Goal: Answer question/provide support: Share knowledge or assist other users

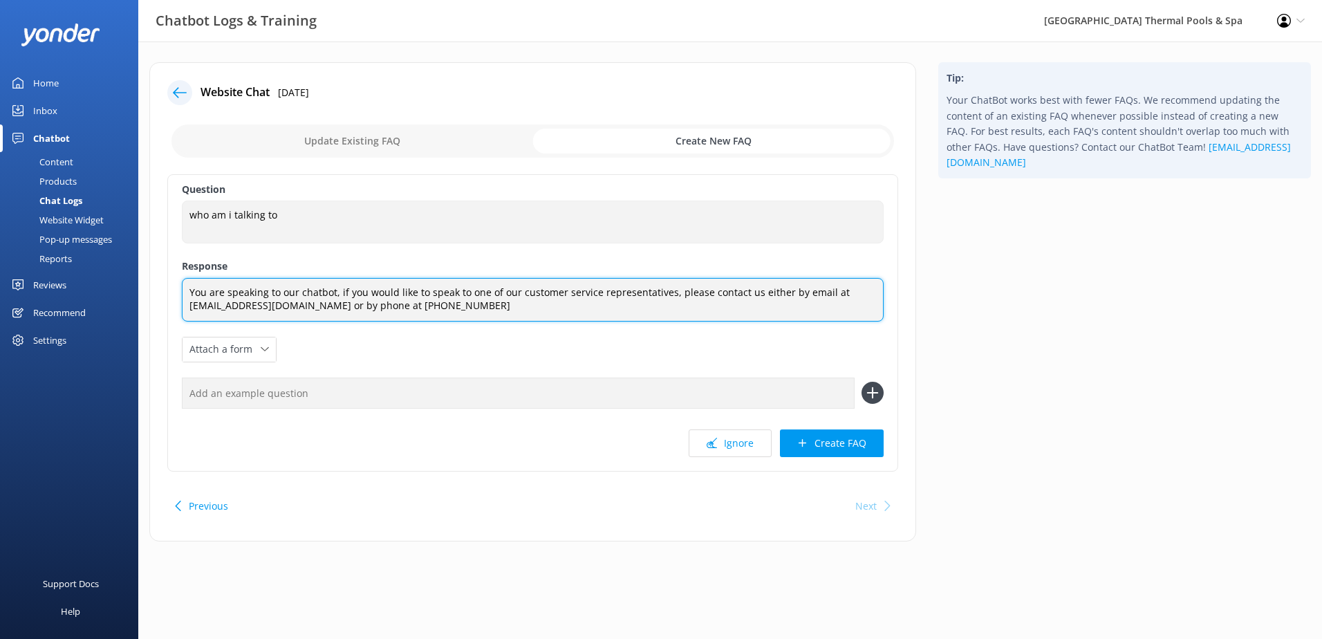
click at [486, 315] on textarea "You are speaking to our chatbot, if you would like to speak to one of our custo…" at bounding box center [533, 300] width 702 height 44
click at [503, 305] on textarea "You are speaking to our chatbot, if you would like to speak to one of our custo…" at bounding box center [533, 300] width 702 height 44
paste textarea "'re currently speaking with our chatbot. If you would like to speak to one of o…"
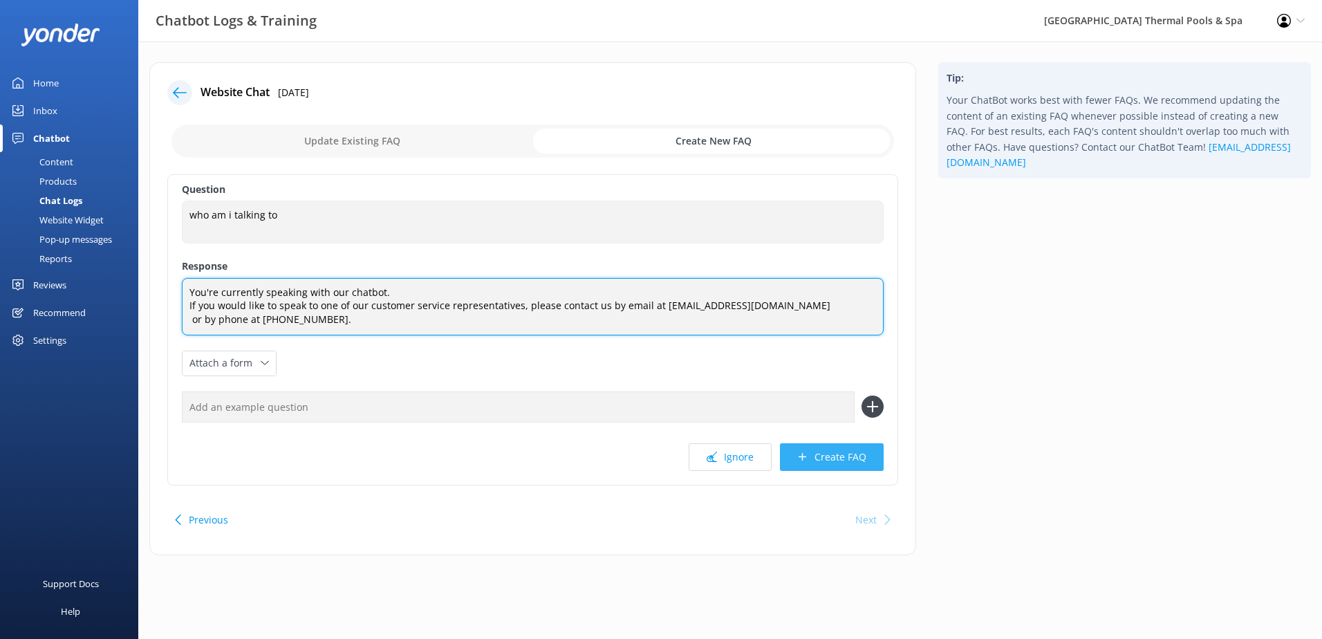
type textarea "You're currently speaking with our chatbot. If you would like to speak to one o…"
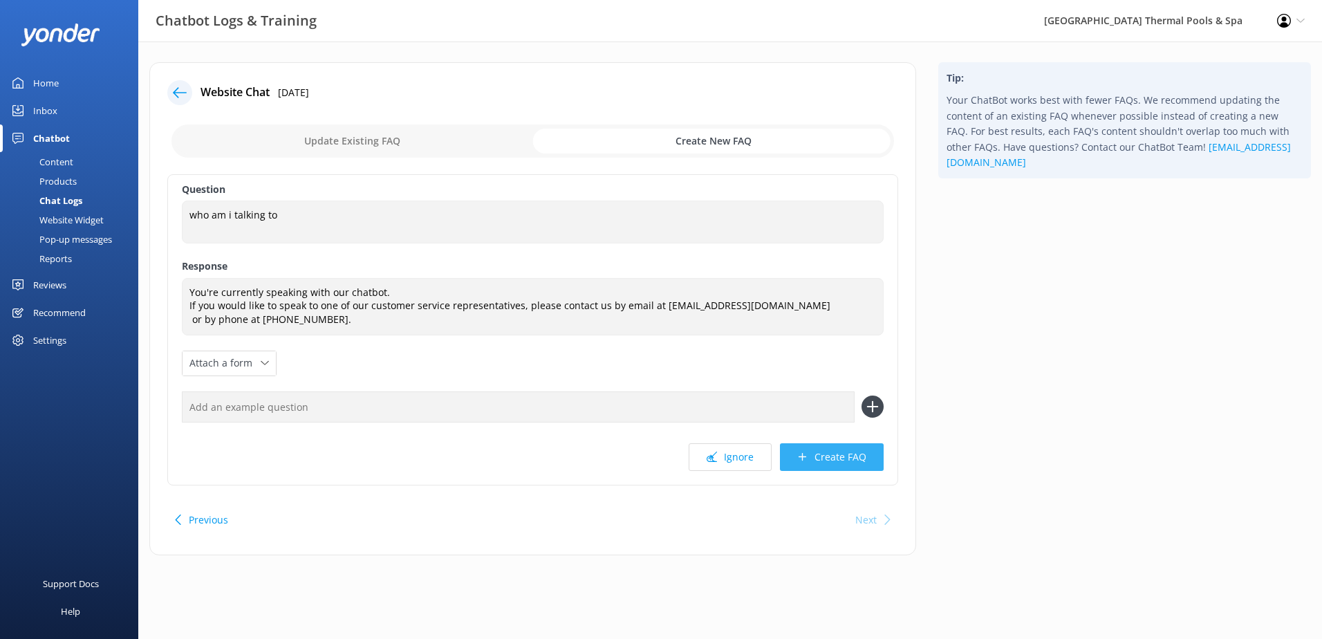
click at [810, 456] on button "Create FAQ" at bounding box center [832, 457] width 104 height 28
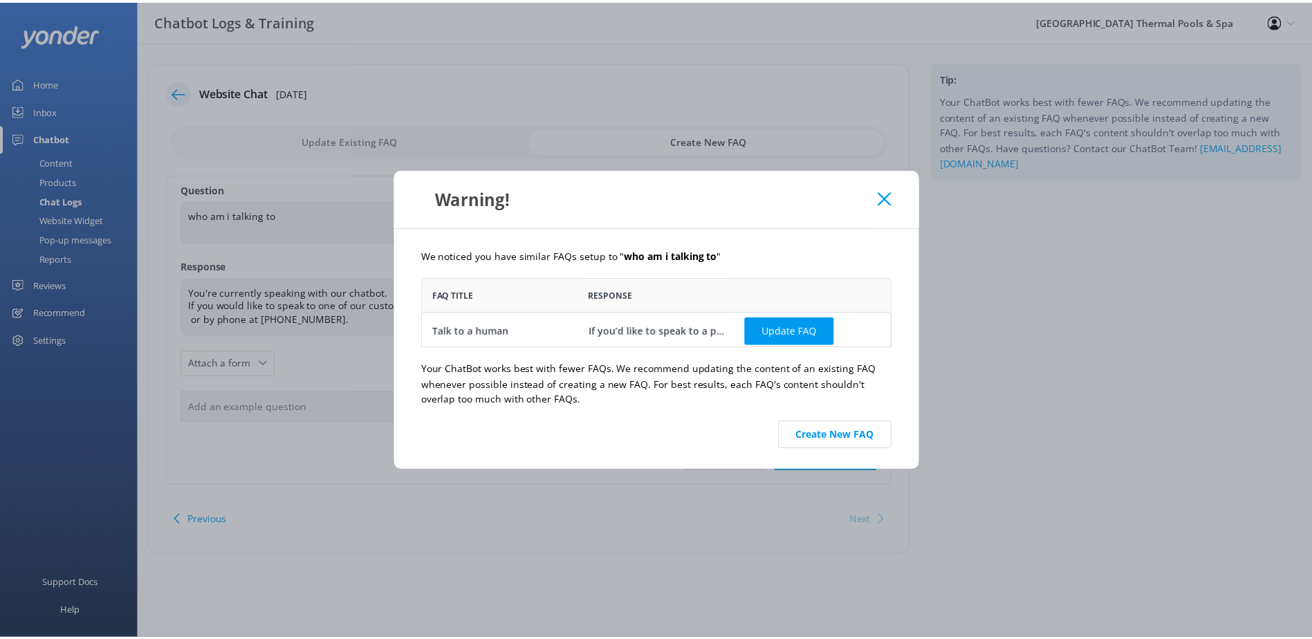
scroll to position [3, 0]
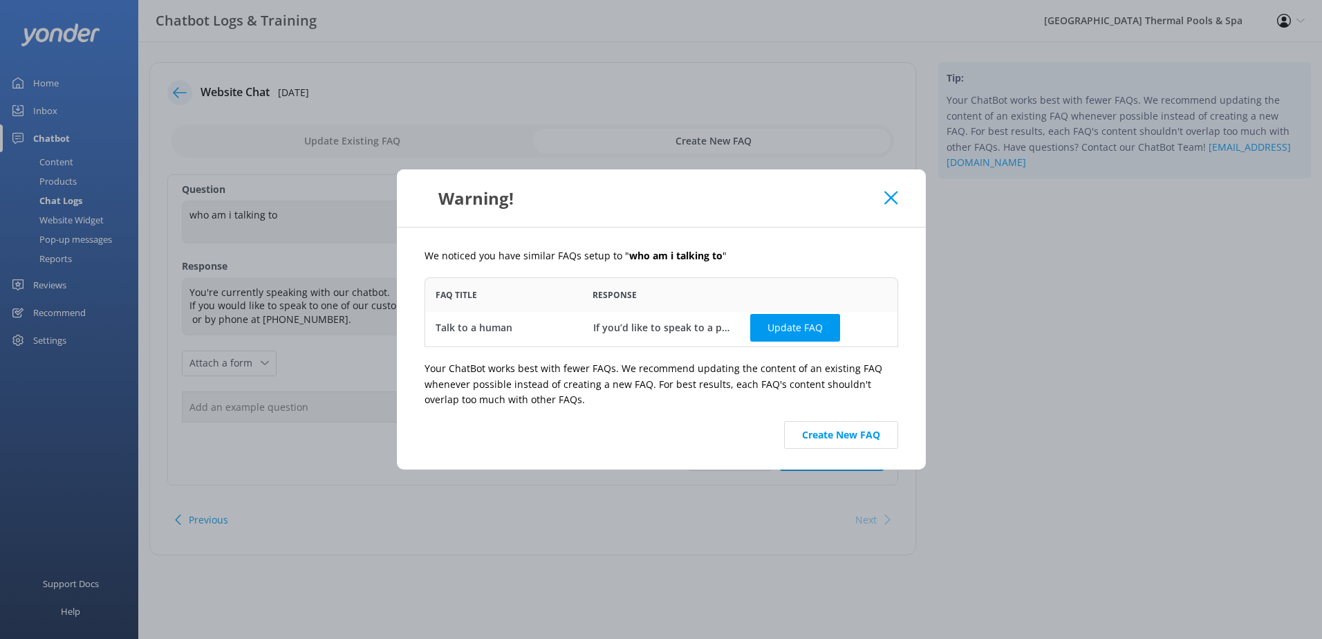
click at [902, 199] on div "Warning!" at bounding box center [661, 197] width 529 height 57
click at [890, 197] on use at bounding box center [891, 198] width 13 height 13
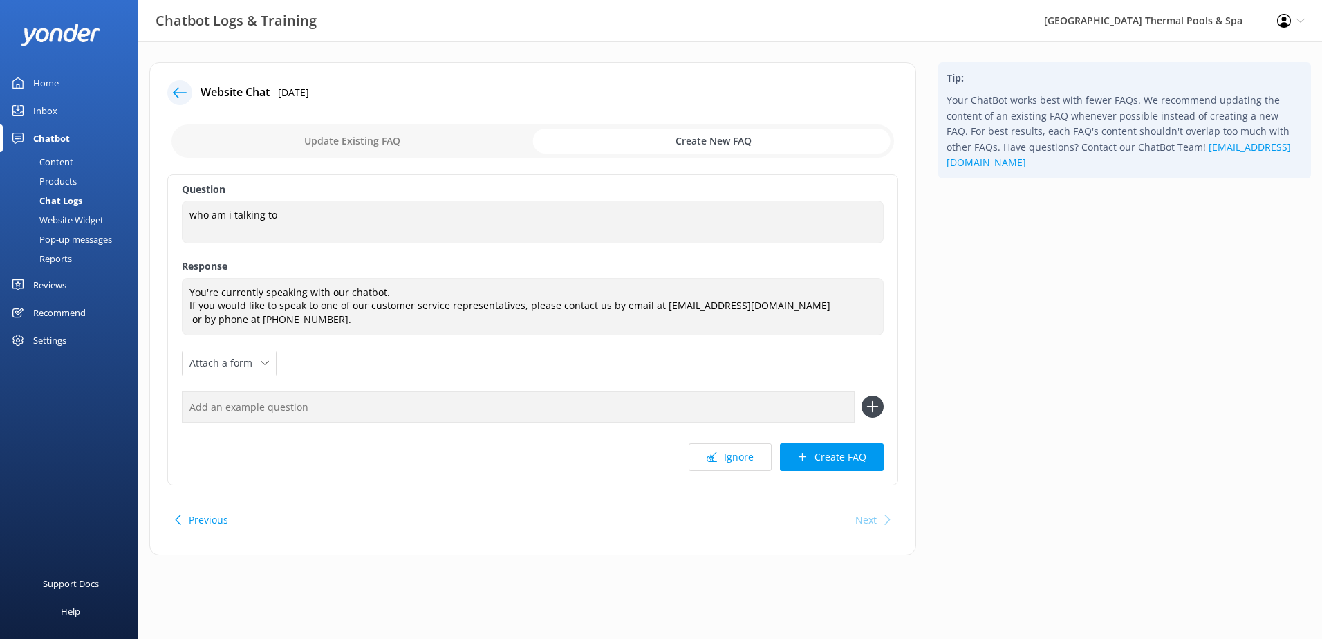
click at [439, 145] on input "checkbox" at bounding box center [533, 140] width 723 height 33
checkbox input "false"
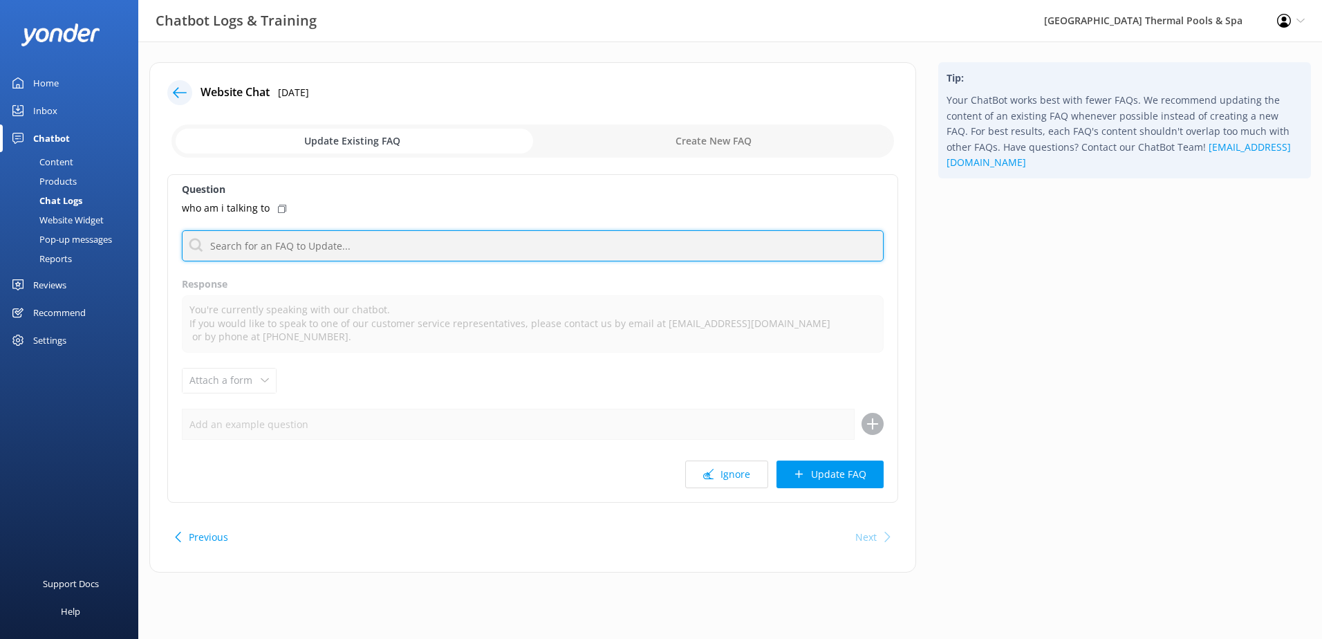
click at [472, 241] on input "text" at bounding box center [533, 245] width 702 height 31
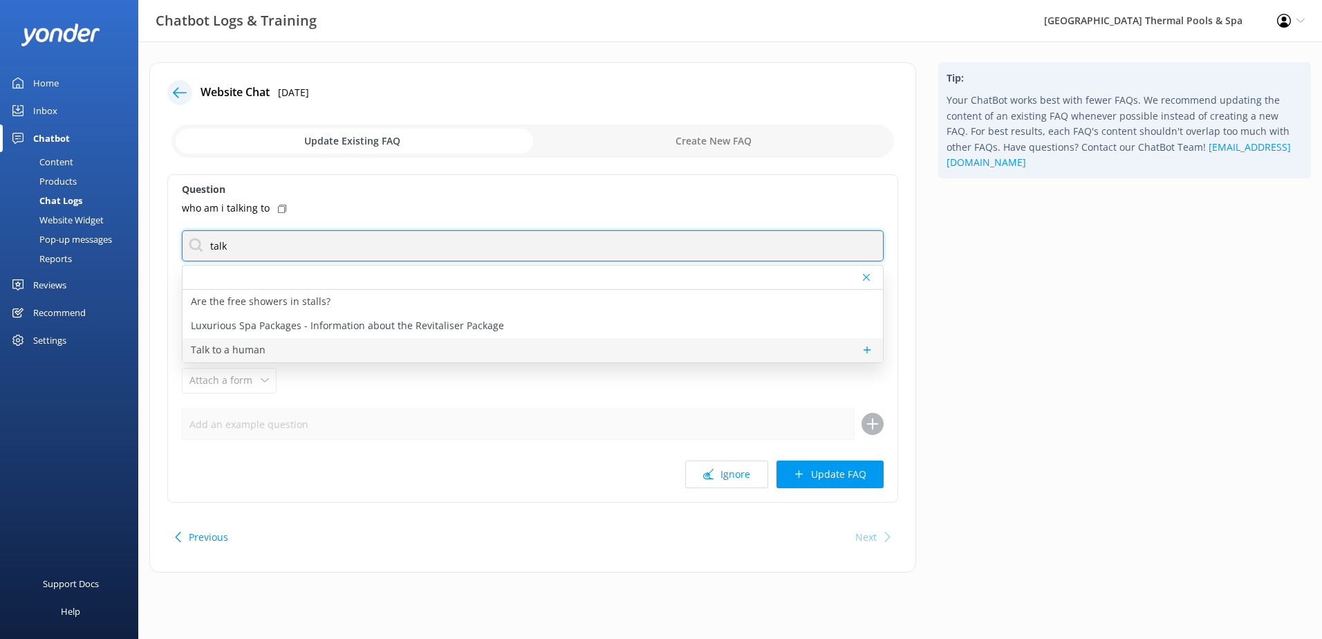
type input "talk"
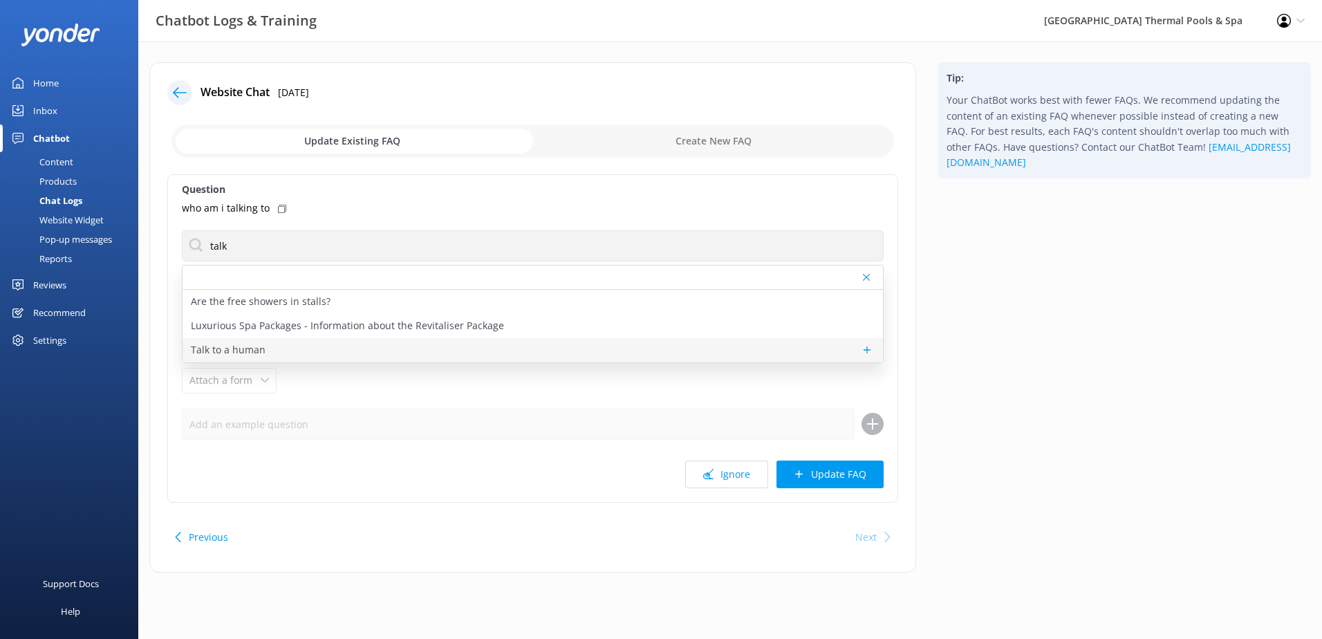
click at [244, 343] on p "Talk to a human" at bounding box center [228, 349] width 75 height 15
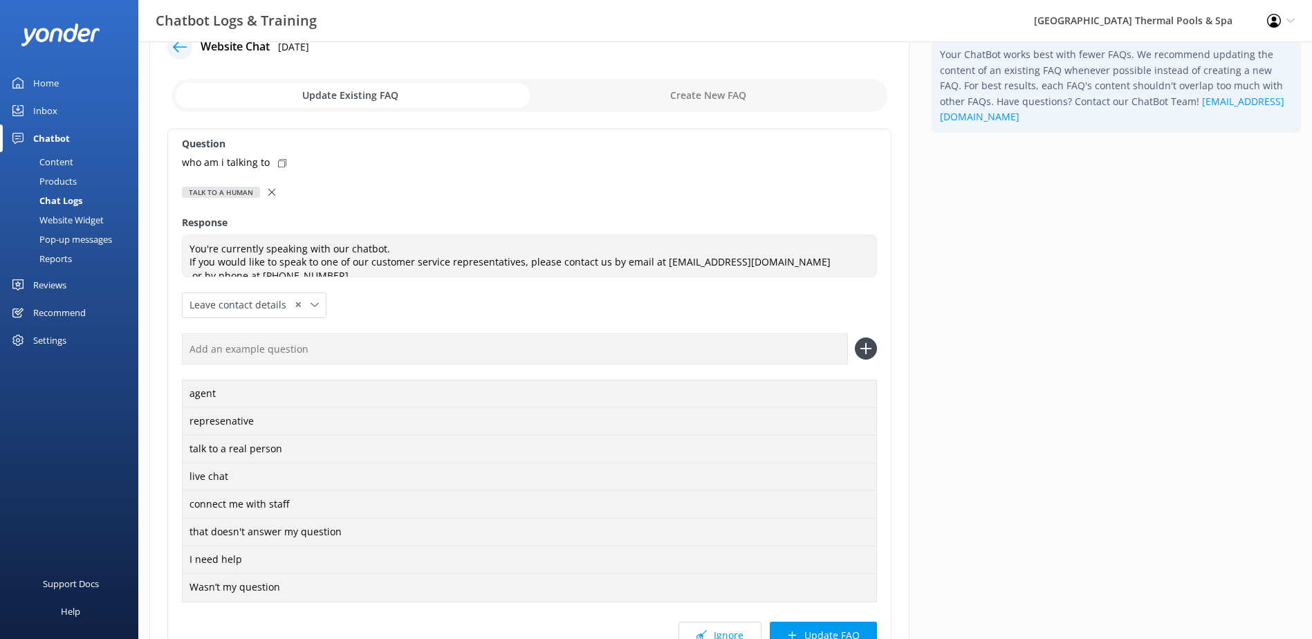
scroll to position [69, 0]
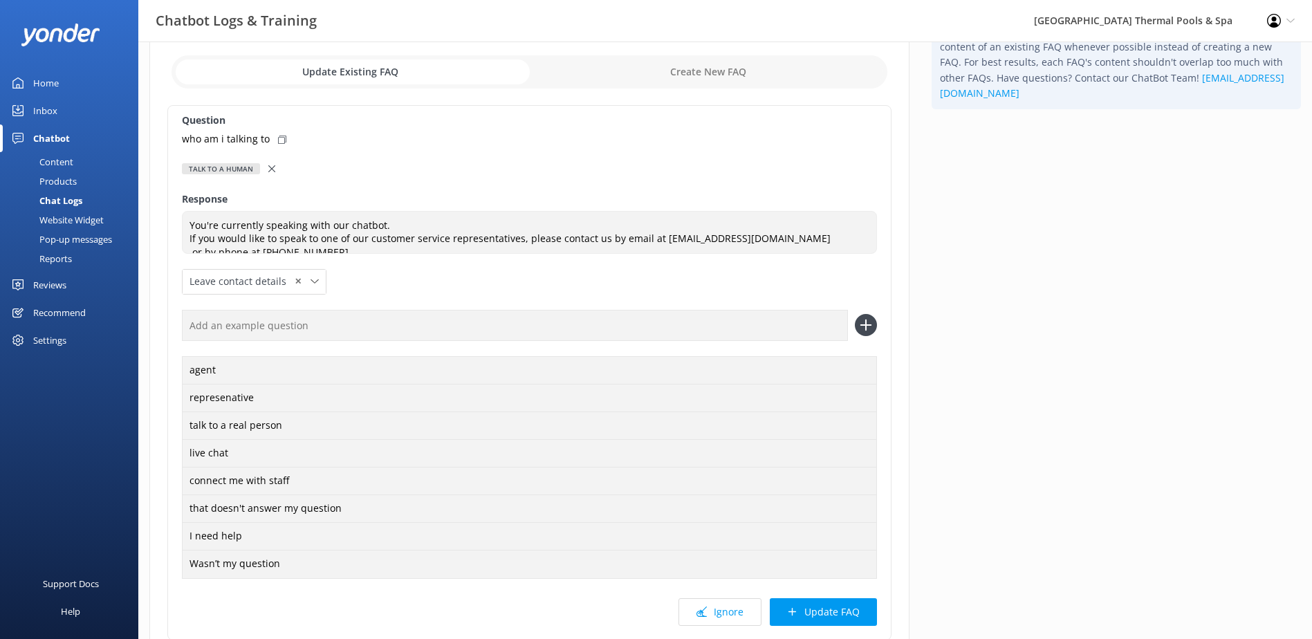
click at [242, 144] on p "who am i talking to" at bounding box center [226, 138] width 88 height 15
drag, startPoint x: 242, startPoint y: 144, endPoint x: 202, endPoint y: 140, distance: 40.3
click at [202, 140] on p "who am i talking to" at bounding box center [226, 138] width 88 height 15
drag, startPoint x: 180, startPoint y: 138, endPoint x: 265, endPoint y: 142, distance: 85.2
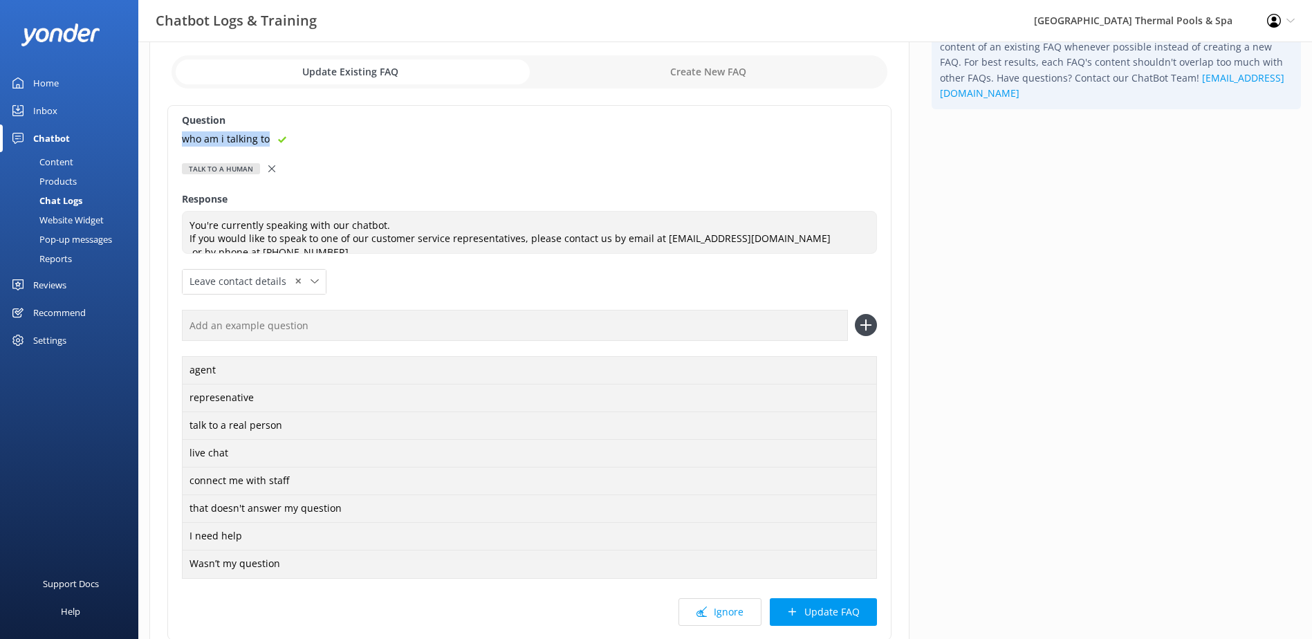
click at [265, 142] on div "Question who am i talking to Talk to a human Are the free showers in stalls? Lu…" at bounding box center [529, 372] width 724 height 535
copy p "who am i talking to"
click at [347, 326] on input "text" at bounding box center [515, 325] width 666 height 31
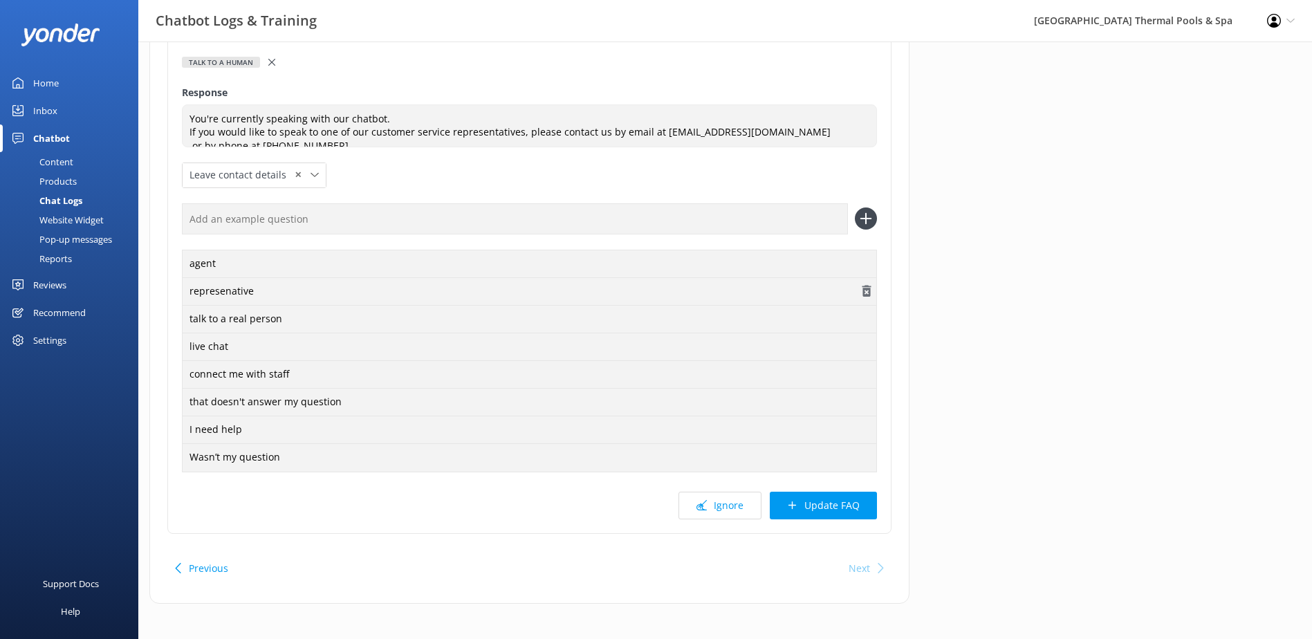
scroll to position [182, 0]
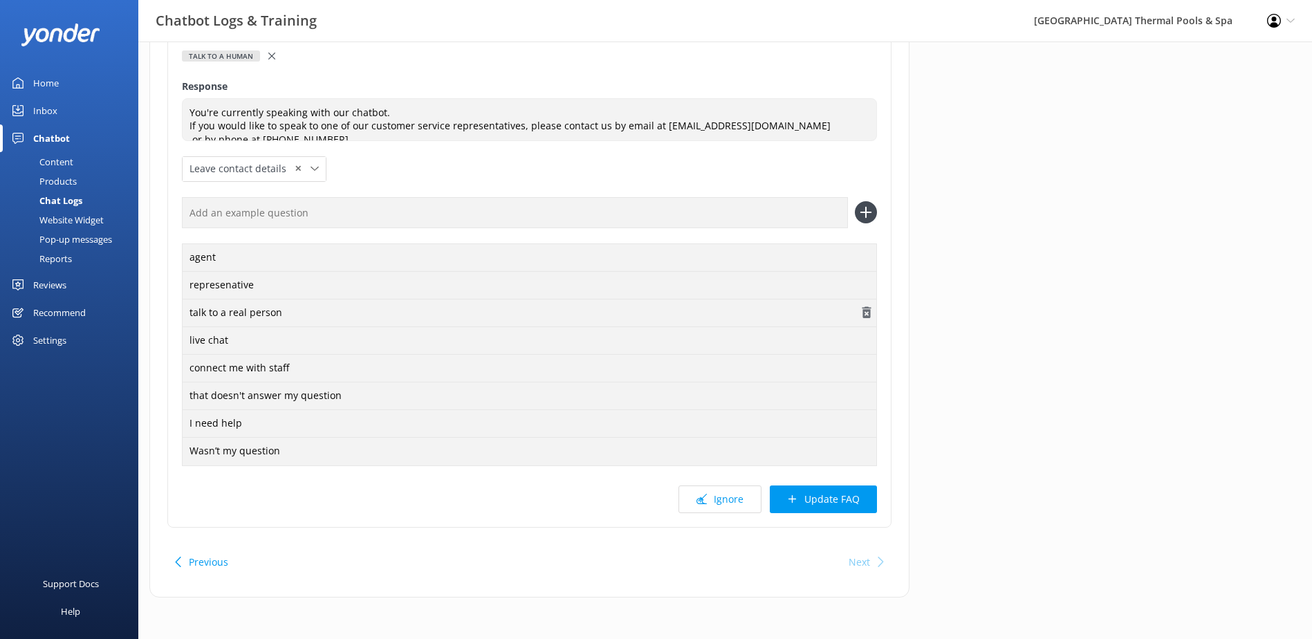
paste input "who am i talking to"
type input "who am i talking to"
click at [840, 491] on button "Update FAQ" at bounding box center [823, 499] width 107 height 28
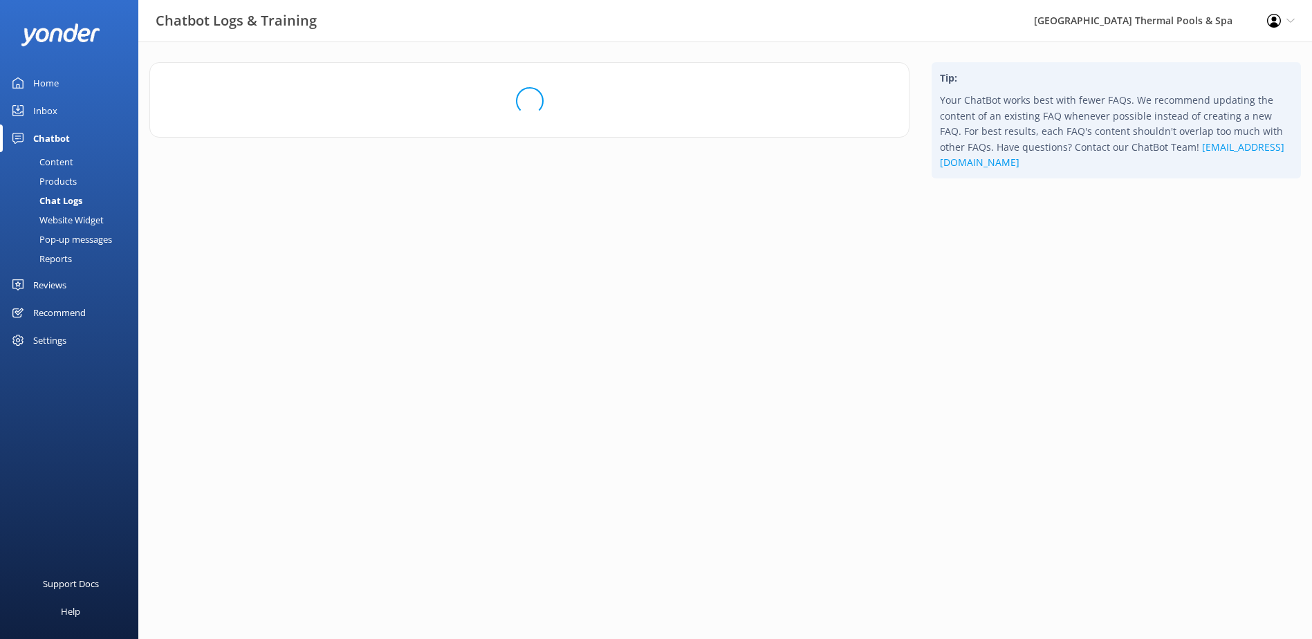
scroll to position [0, 0]
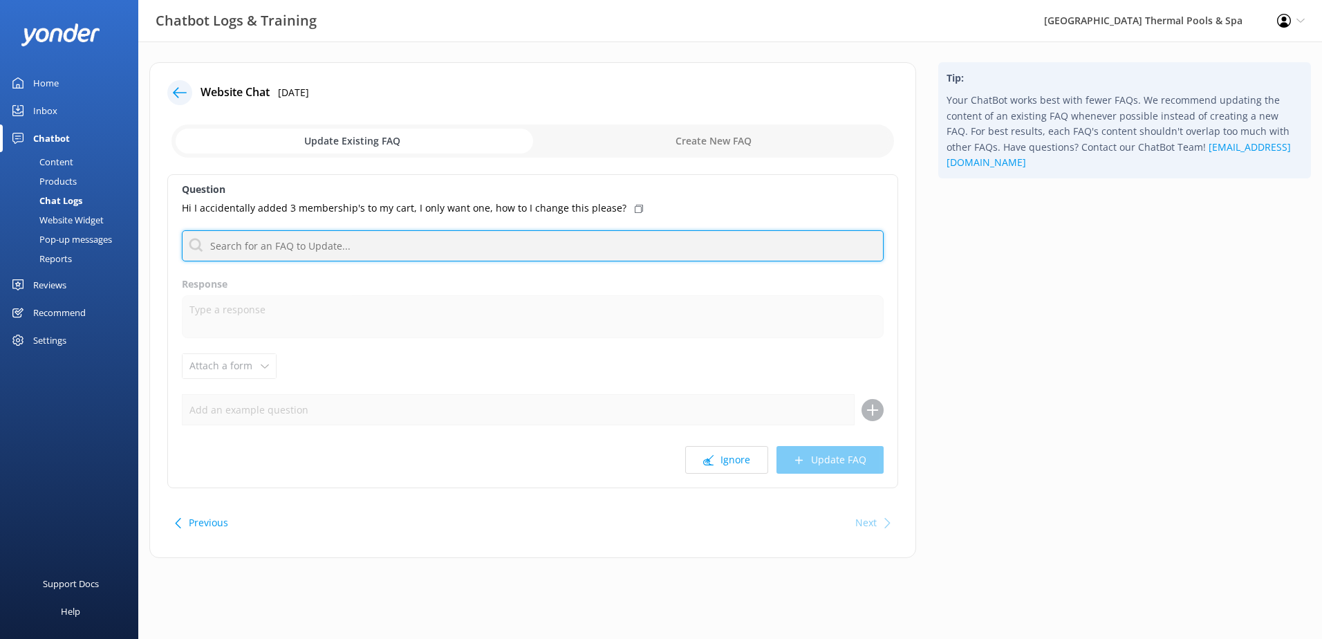
click at [396, 240] on input "text" at bounding box center [533, 245] width 702 height 31
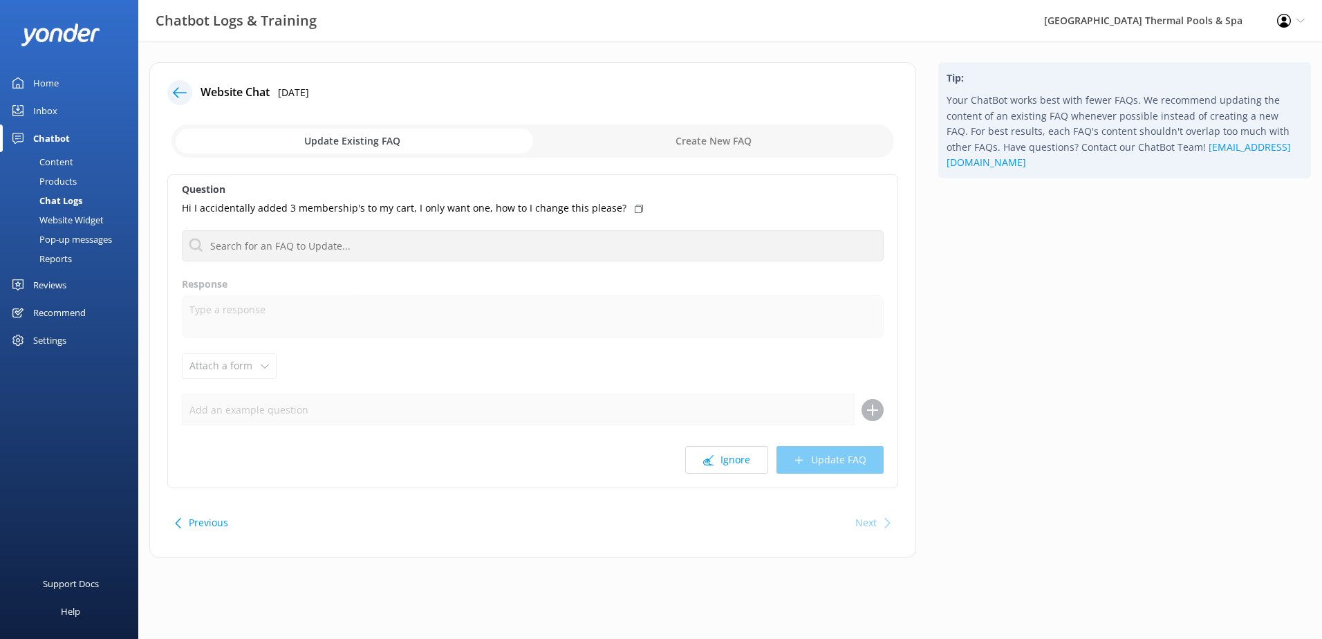
drag, startPoint x: 579, startPoint y: 290, endPoint x: 600, endPoint y: 306, distance: 27.1
click at [579, 290] on label "Response" at bounding box center [533, 284] width 702 height 15
click at [741, 472] on button "Ignore" at bounding box center [726, 460] width 83 height 28
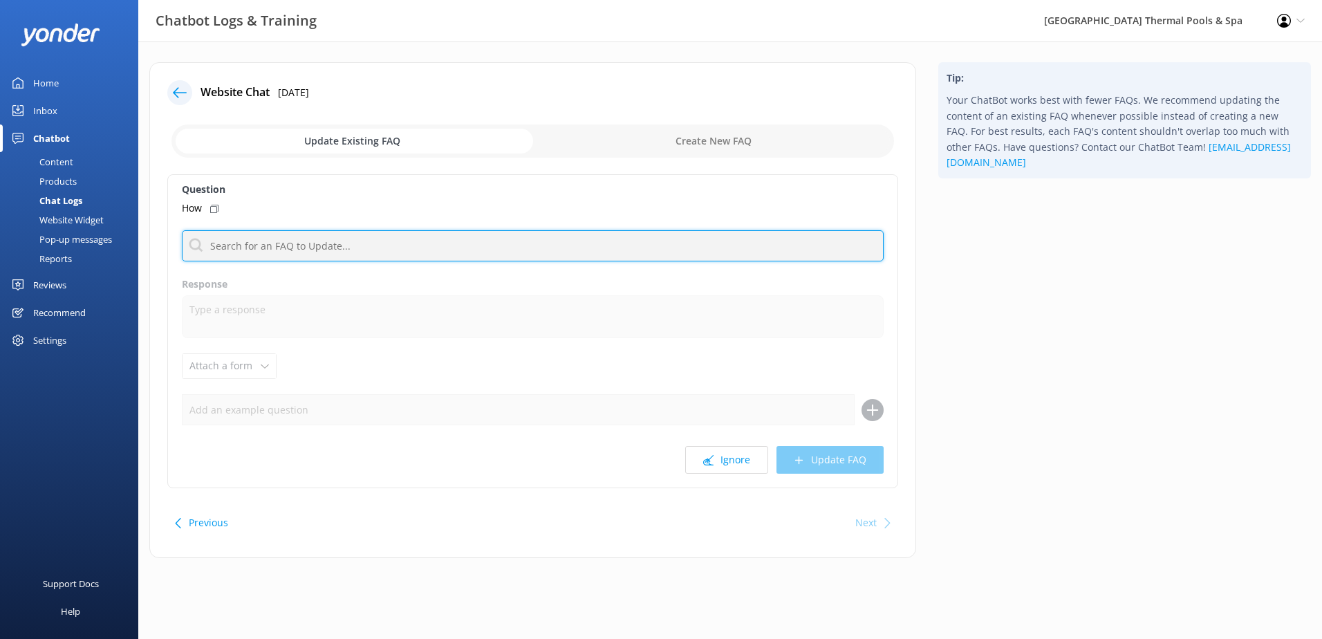
click at [322, 249] on input "text" at bounding box center [533, 245] width 702 height 31
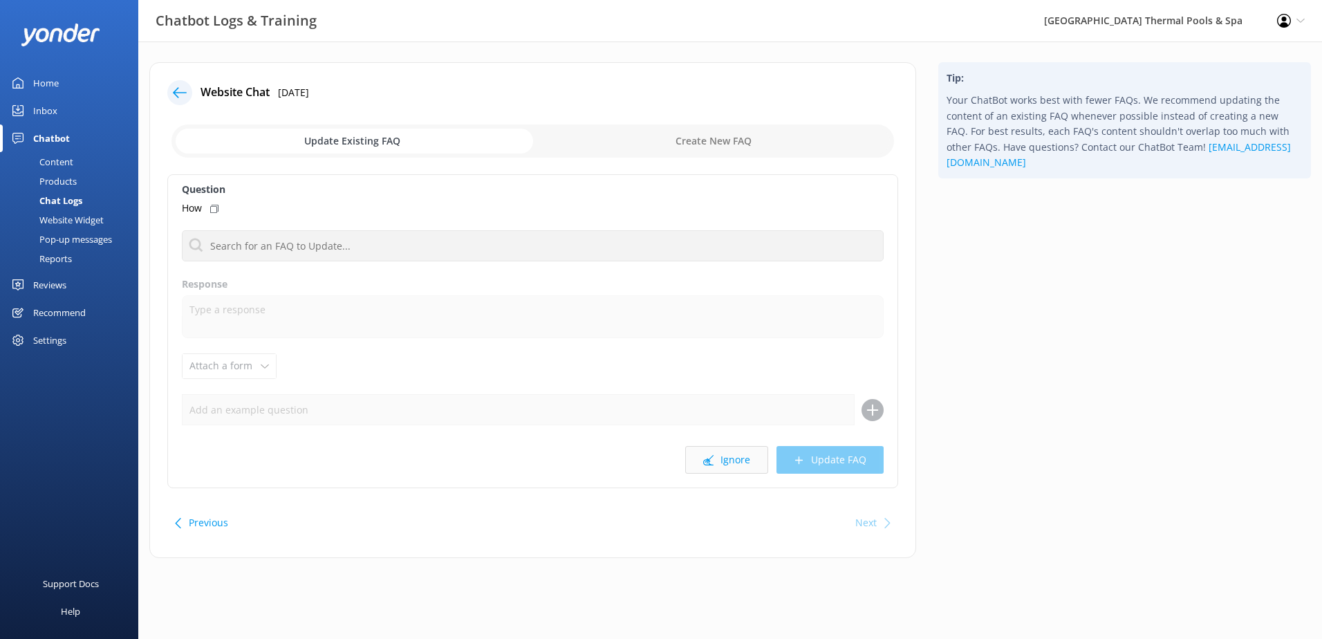
click at [738, 452] on button "Ignore" at bounding box center [726, 460] width 83 height 28
click at [707, 456] on icon at bounding box center [708, 460] width 10 height 10
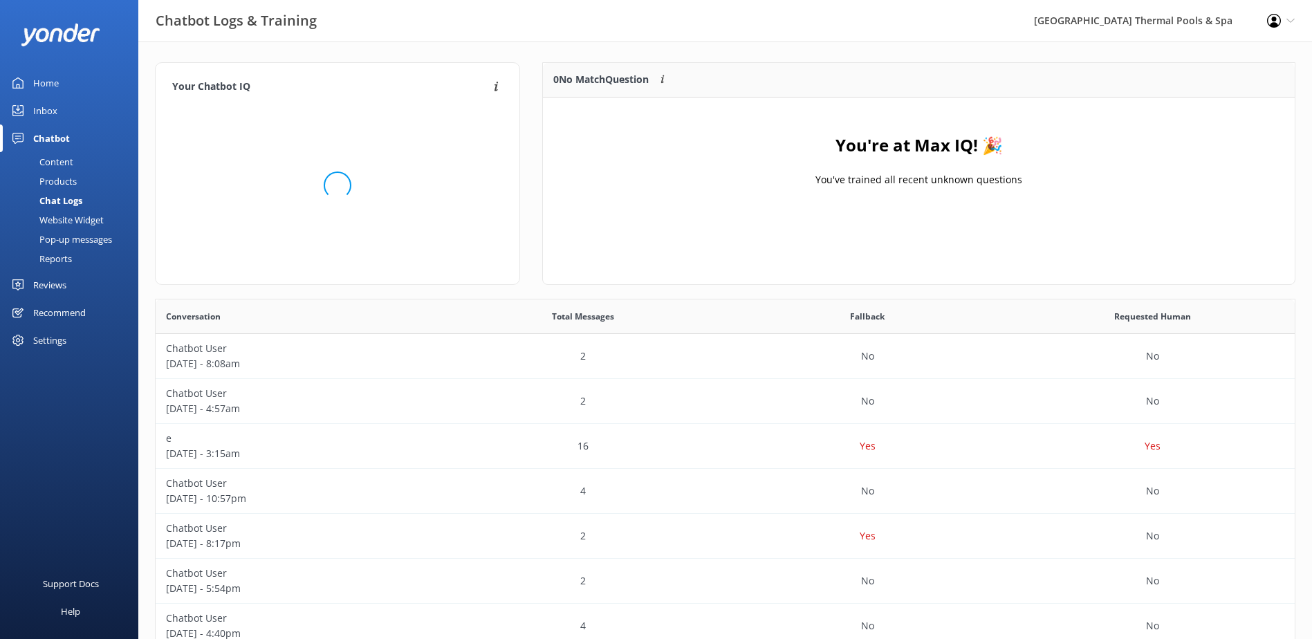
scroll to position [474, 1129]
click at [62, 72] on link "Home" at bounding box center [69, 83] width 138 height 28
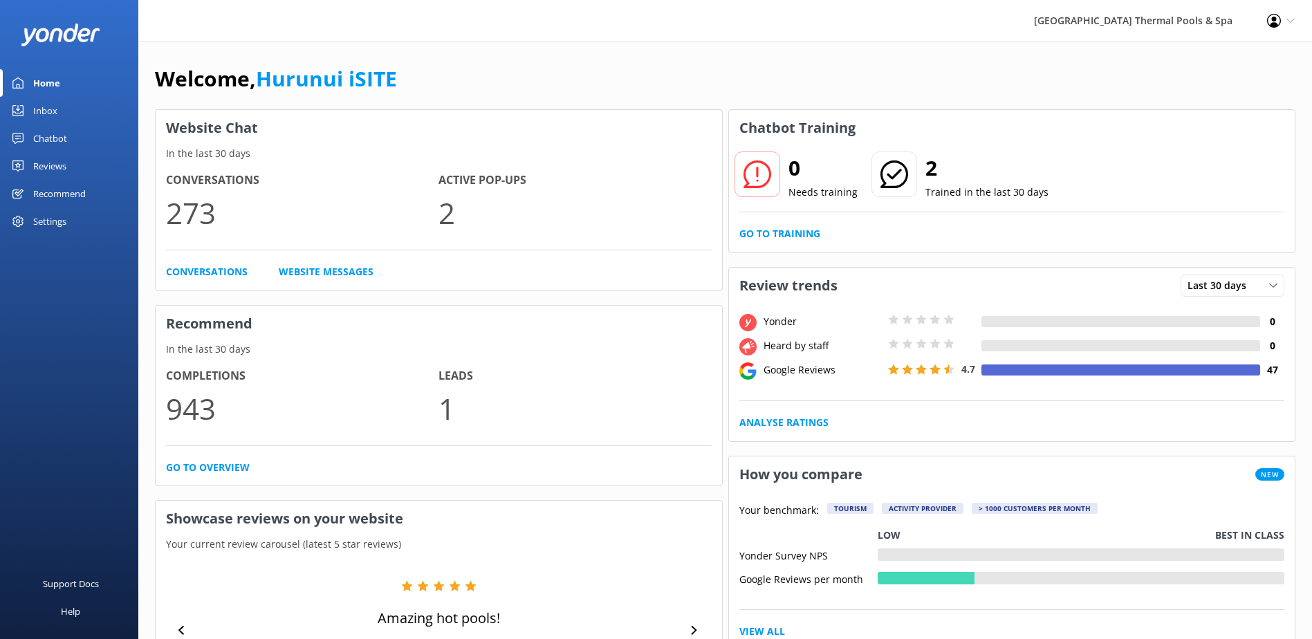
click at [55, 131] on div "Chatbot" at bounding box center [50, 138] width 34 height 28
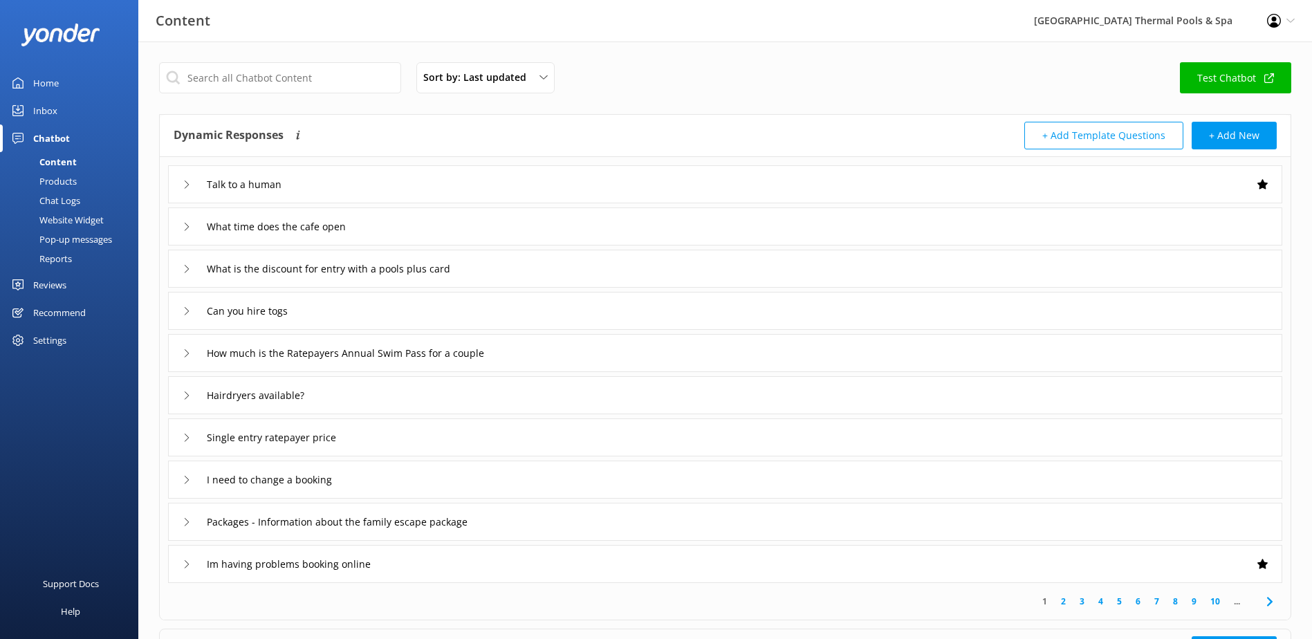
click at [65, 111] on link "Inbox" at bounding box center [69, 111] width 138 height 28
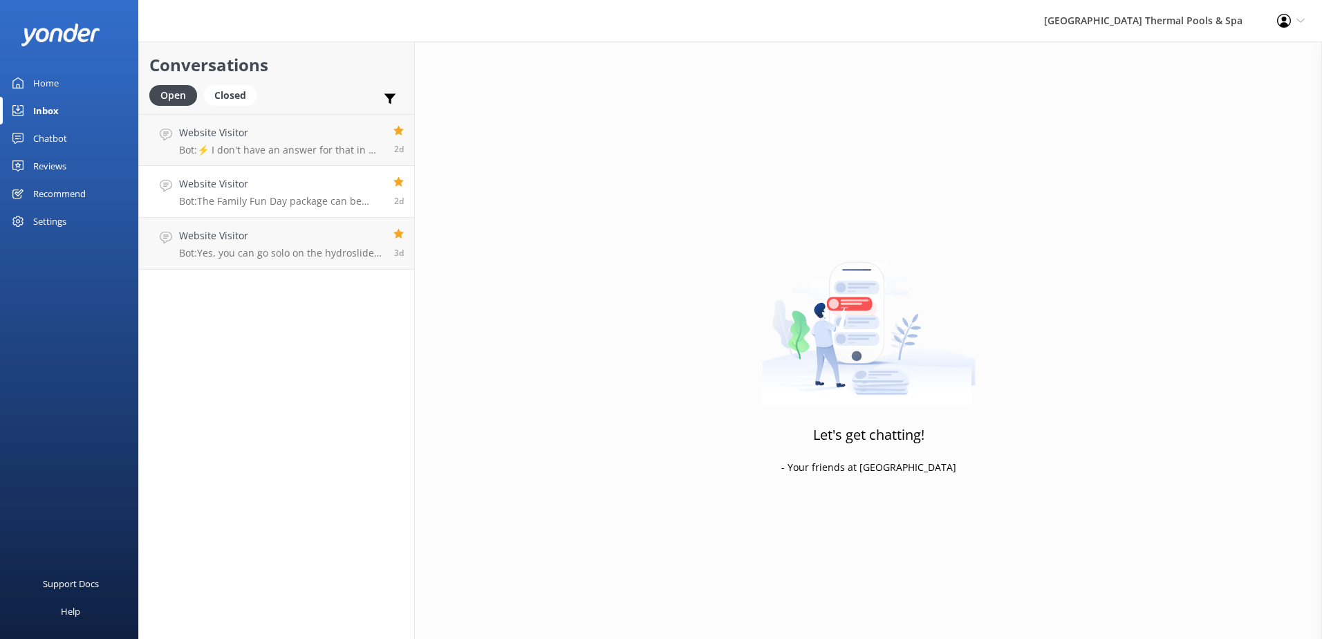
click at [346, 180] on h4 "Website Visitor" at bounding box center [281, 183] width 204 height 15
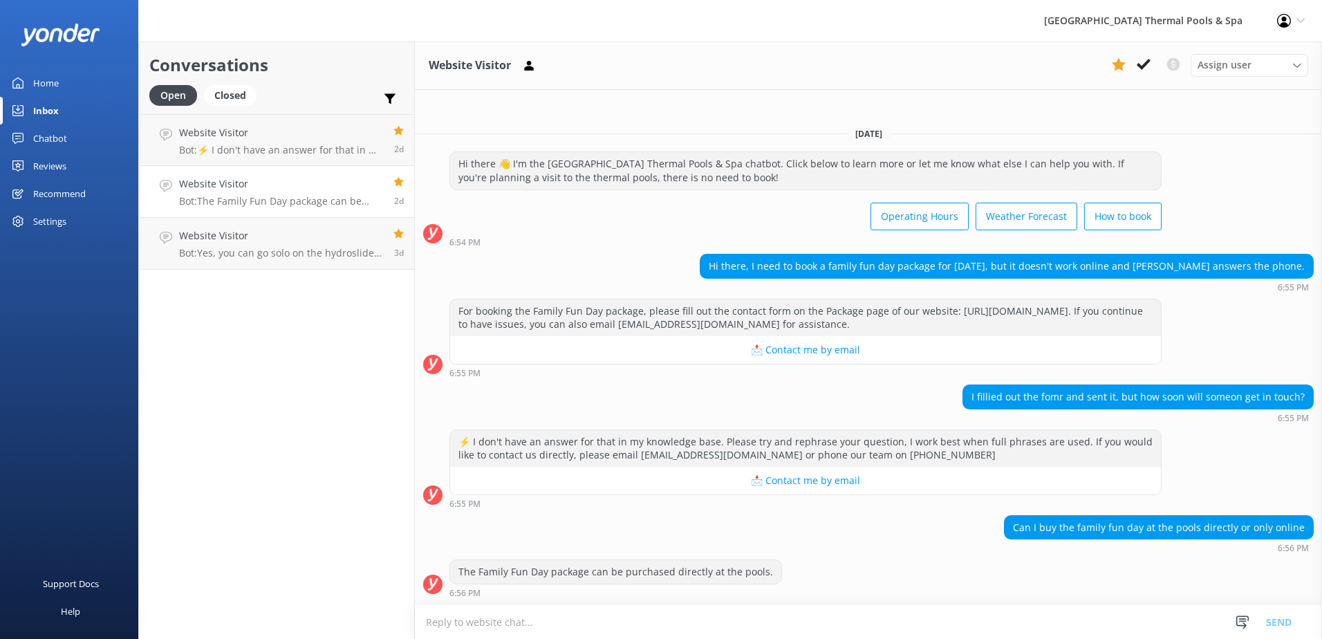
click at [589, 568] on div "The Family Fun Day package can be purchased directly at the pools." at bounding box center [615, 572] width 331 height 24
copy div "The Family Fun Day package can be purchased directly at the pools."
click at [71, 143] on link "Chatbot" at bounding box center [69, 138] width 138 height 28
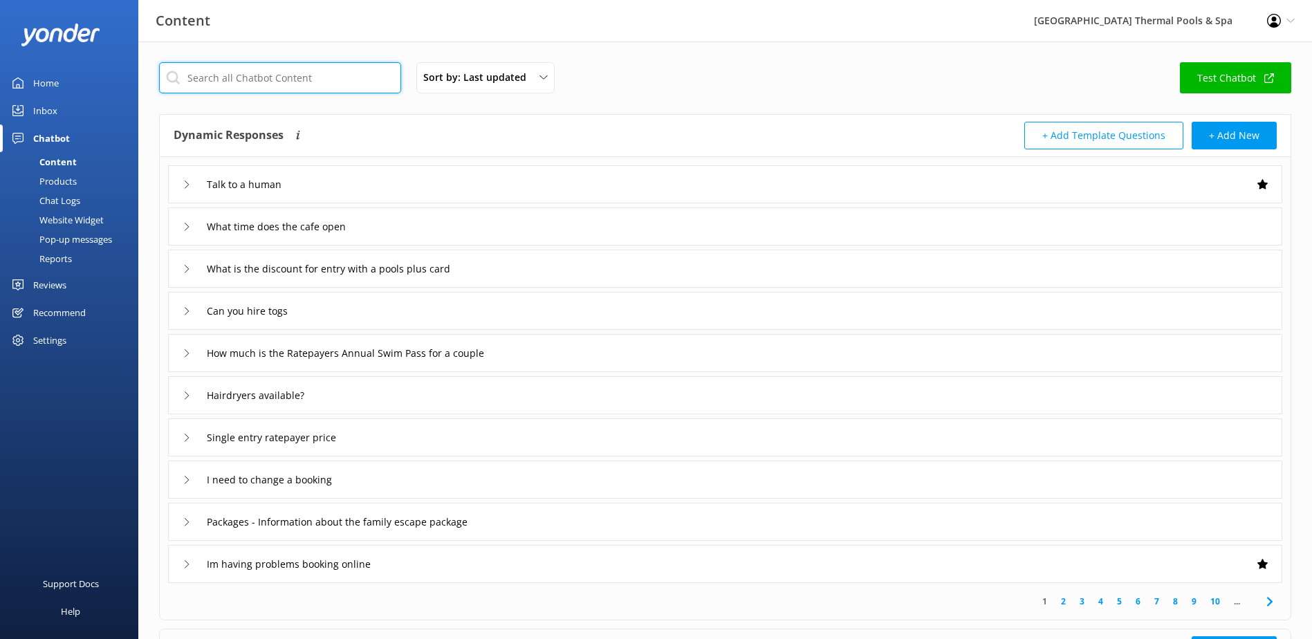
click at [300, 82] on input "text" at bounding box center [280, 77] width 242 height 31
paste input "The Family Fun Day package can be purchased directly at the pools."
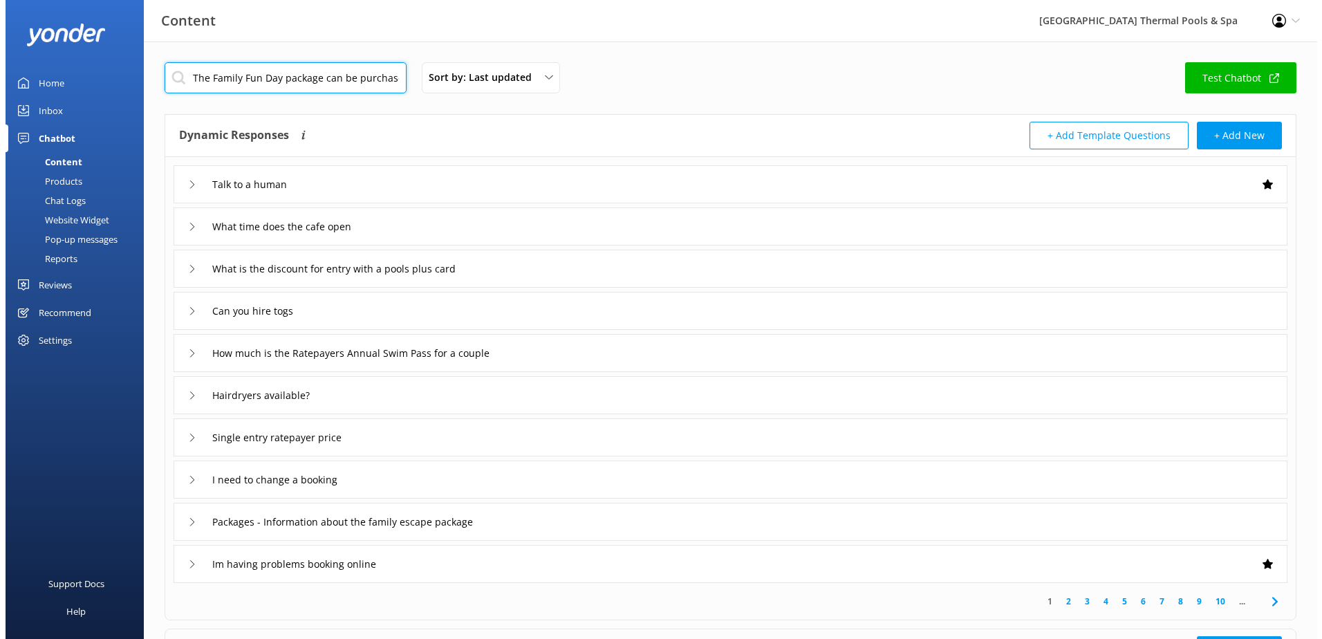
scroll to position [0, 98]
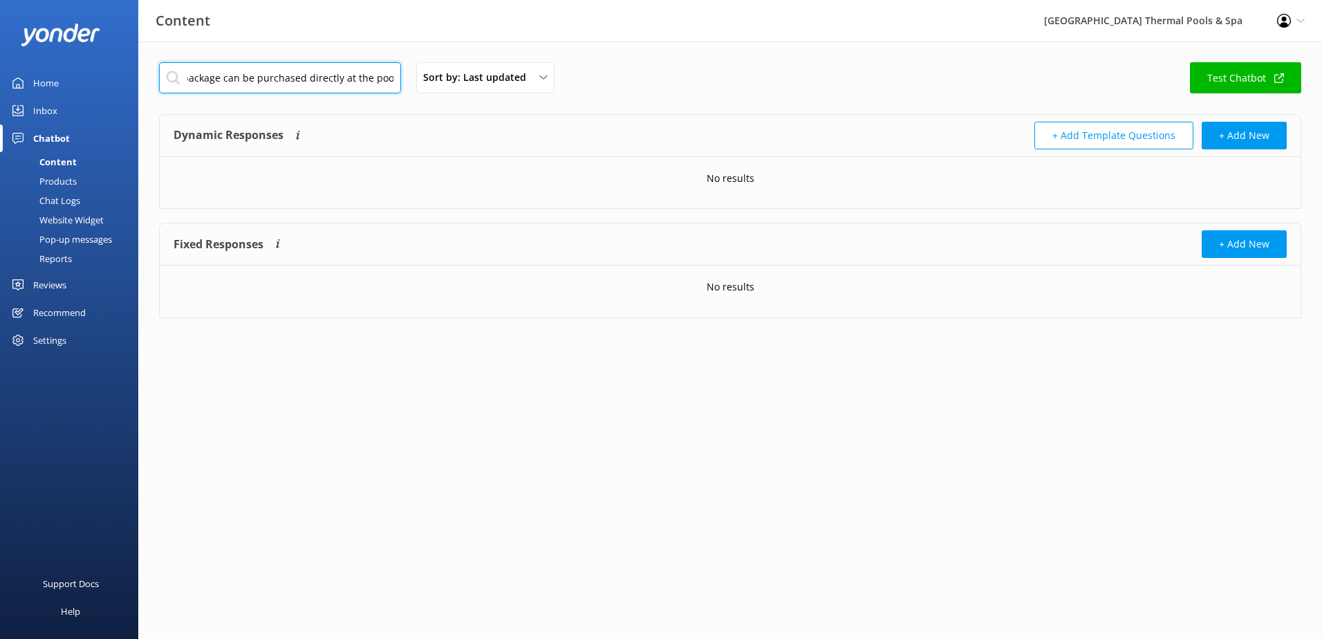
click at [308, 83] on input "The Family Fun Day package can be purchased directly at the pools." at bounding box center [280, 77] width 242 height 31
drag, startPoint x: 398, startPoint y: 80, endPoint x: 139, endPoint y: 75, distance: 258.7
click at [139, 75] on div "The Family Fun Day package can be purchased directly at the pools. Sort by: Las…" at bounding box center [730, 200] width 1184 height 318
type input "family f"
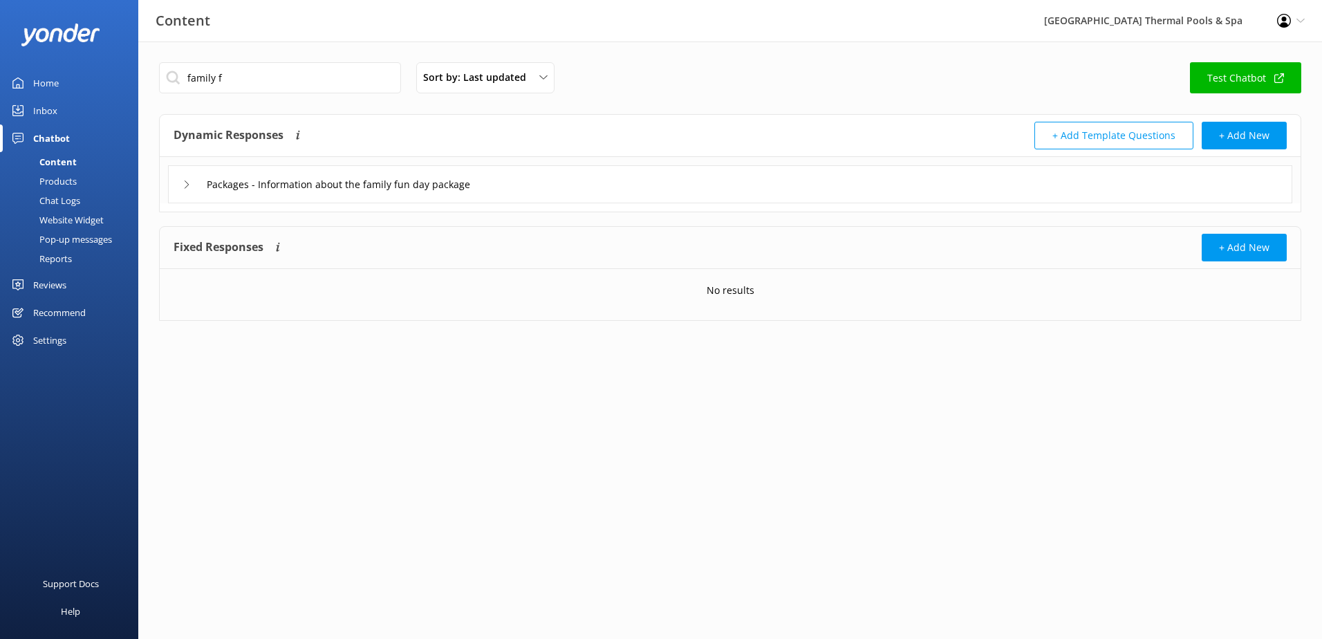
click at [189, 184] on icon at bounding box center [187, 184] width 8 height 8
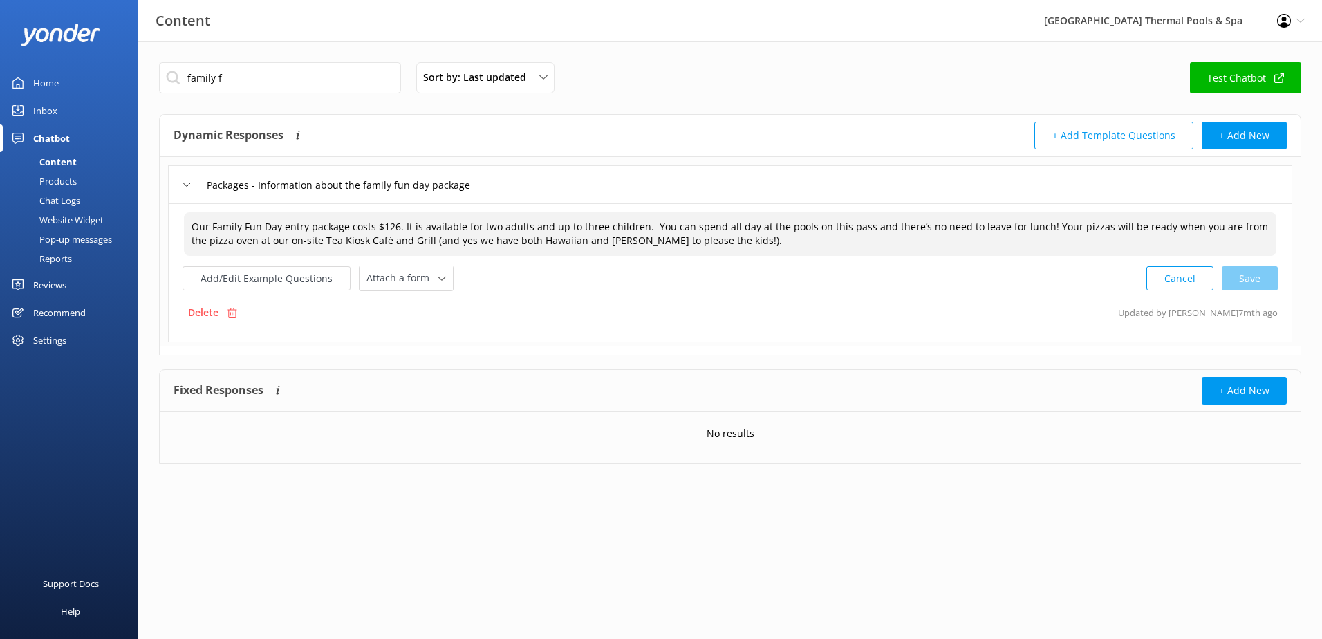
drag, startPoint x: 744, startPoint y: 240, endPoint x: 690, endPoint y: 244, distance: 54.1
click at [690, 244] on textarea "Our Family Fun Day entry package costs $126. It is available for two adults and…" at bounding box center [730, 234] width 1093 height 44
click at [595, 264] on div "Our Family Fun Day entry package costs $126. It is available for two adults and…" at bounding box center [730, 251] width 1095 height 80
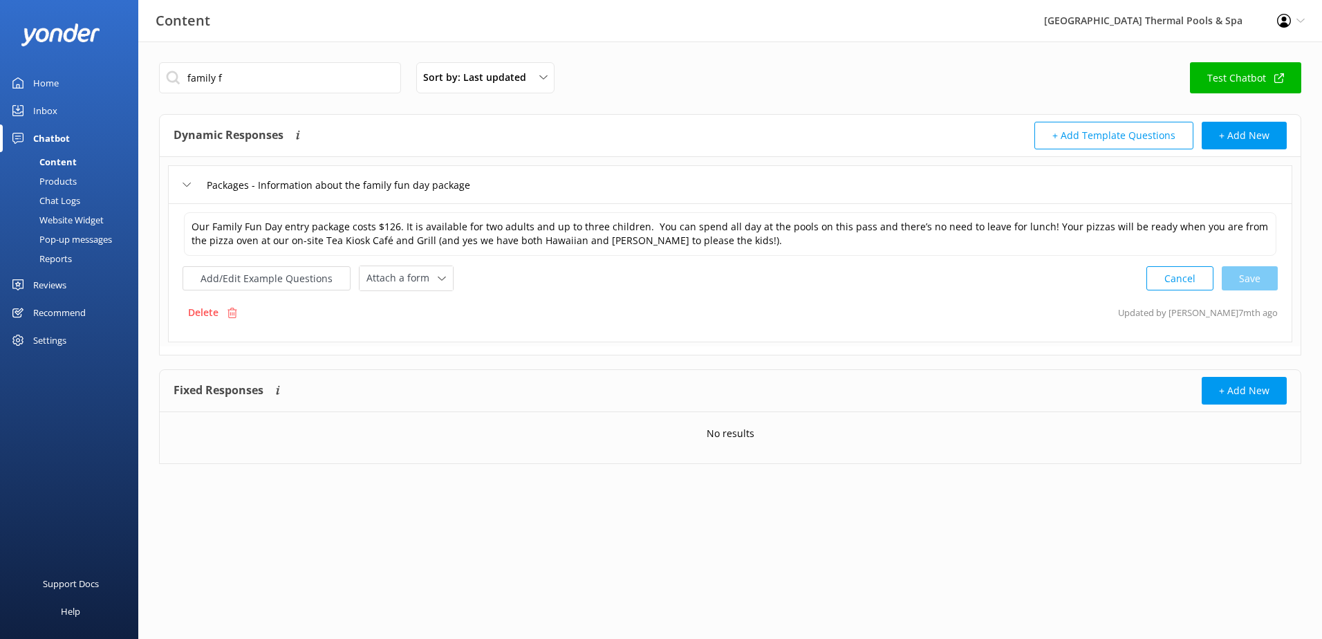
click at [68, 136] on div "Chatbot" at bounding box center [51, 138] width 37 height 28
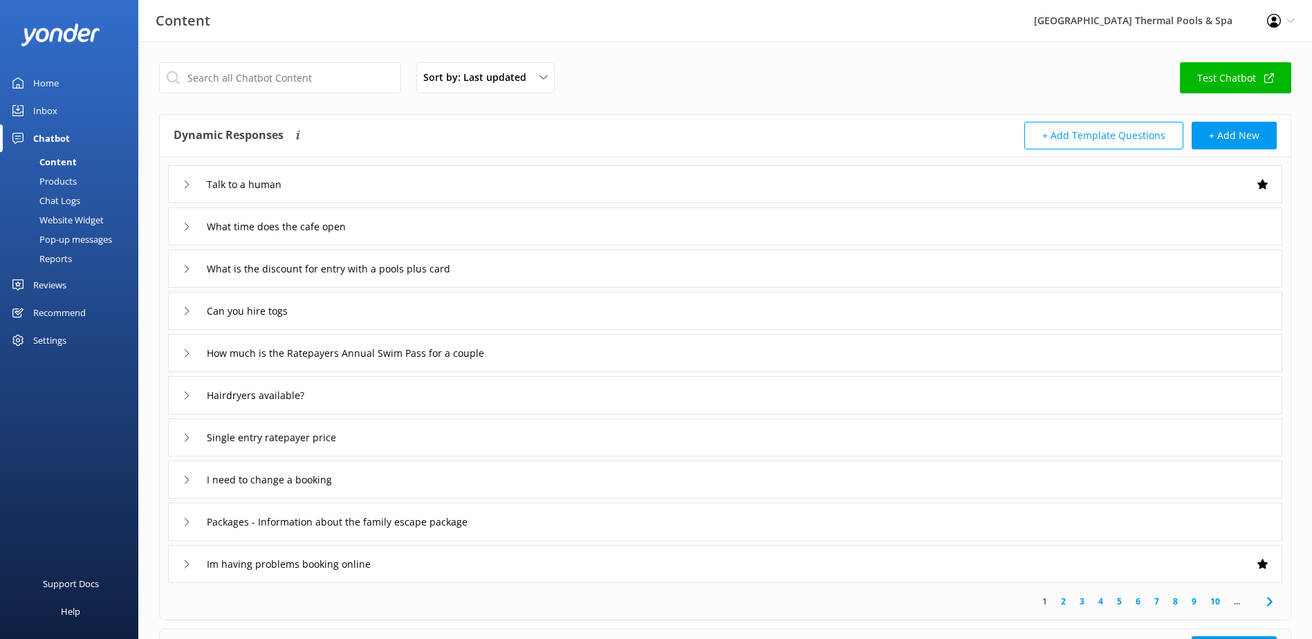
click at [66, 102] on link "Inbox" at bounding box center [69, 111] width 138 height 28
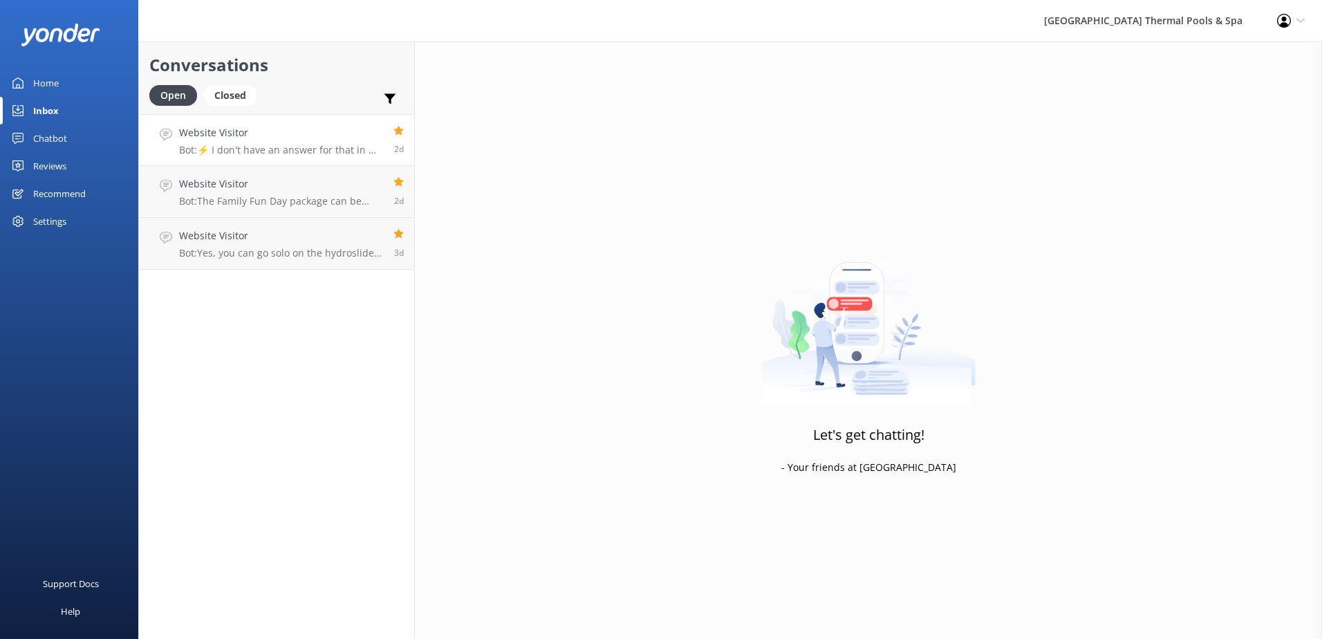
click at [233, 145] on p "Bot: ⚡ I don't have an answer for that in my knowledge base. Please try and rep…" at bounding box center [281, 150] width 204 height 12
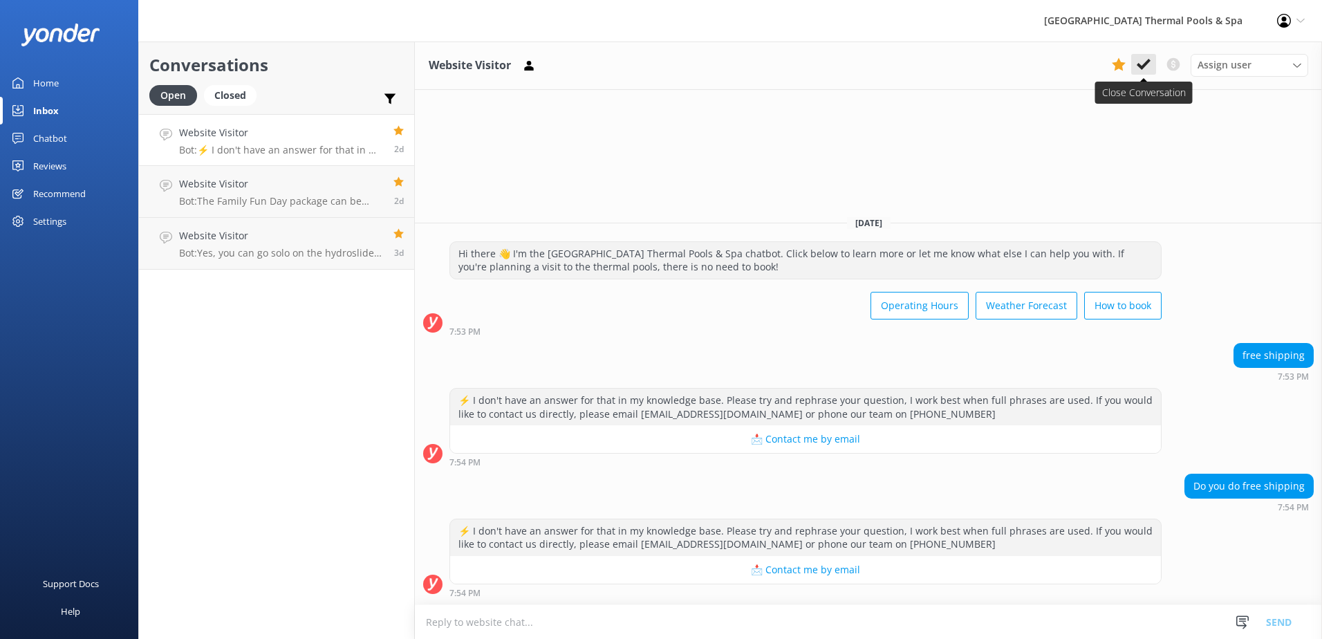
click at [1140, 62] on icon at bounding box center [1144, 64] width 14 height 14
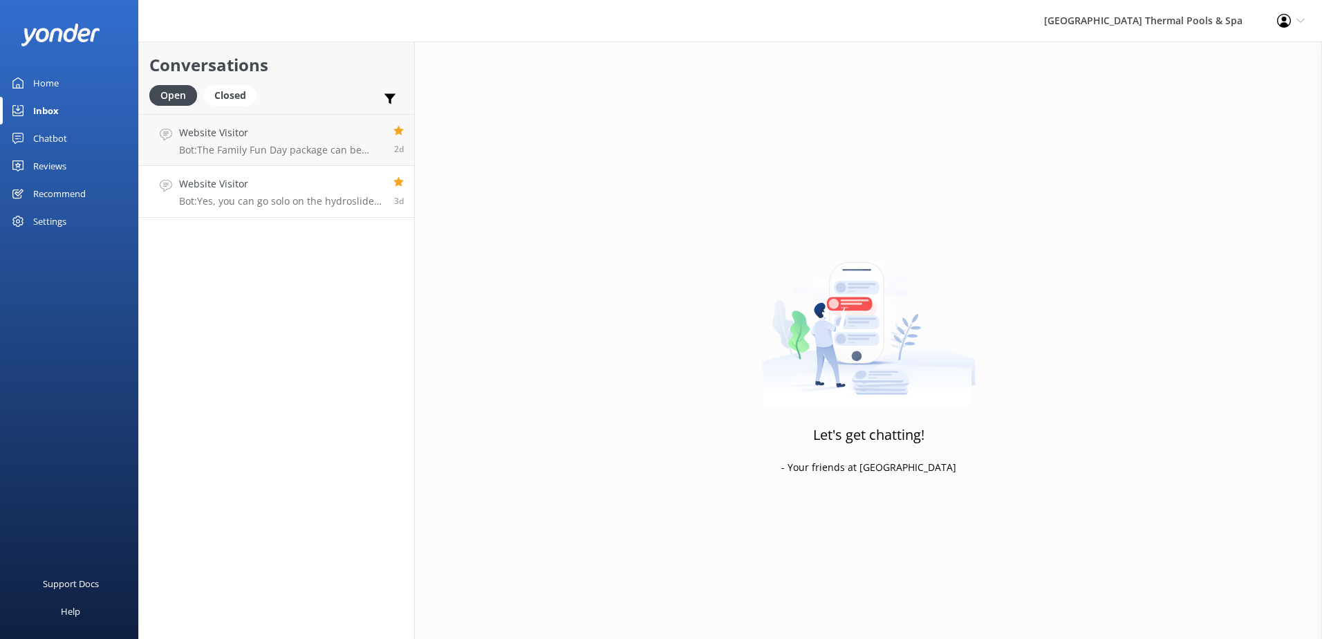
click at [259, 198] on p "Bot: Yes, you can go solo on the hydroslides. The rule for two riders per raft …" at bounding box center [281, 201] width 204 height 12
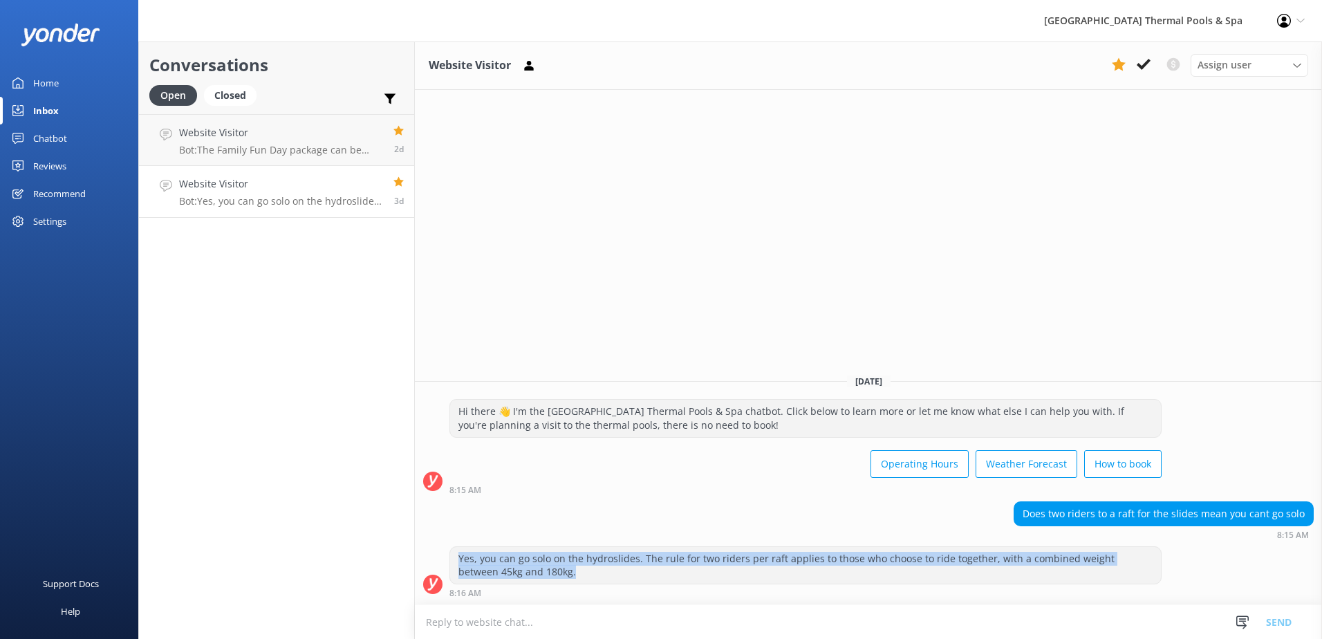
drag, startPoint x: 530, startPoint y: 569, endPoint x: 448, endPoint y: 552, distance: 83.4
click at [448, 552] on div "Yes, you can go solo on the hydroslides. The rule for two riders per raft appli…" at bounding box center [868, 571] width 907 height 51
click at [82, 143] on link "Chatbot" at bounding box center [69, 138] width 138 height 28
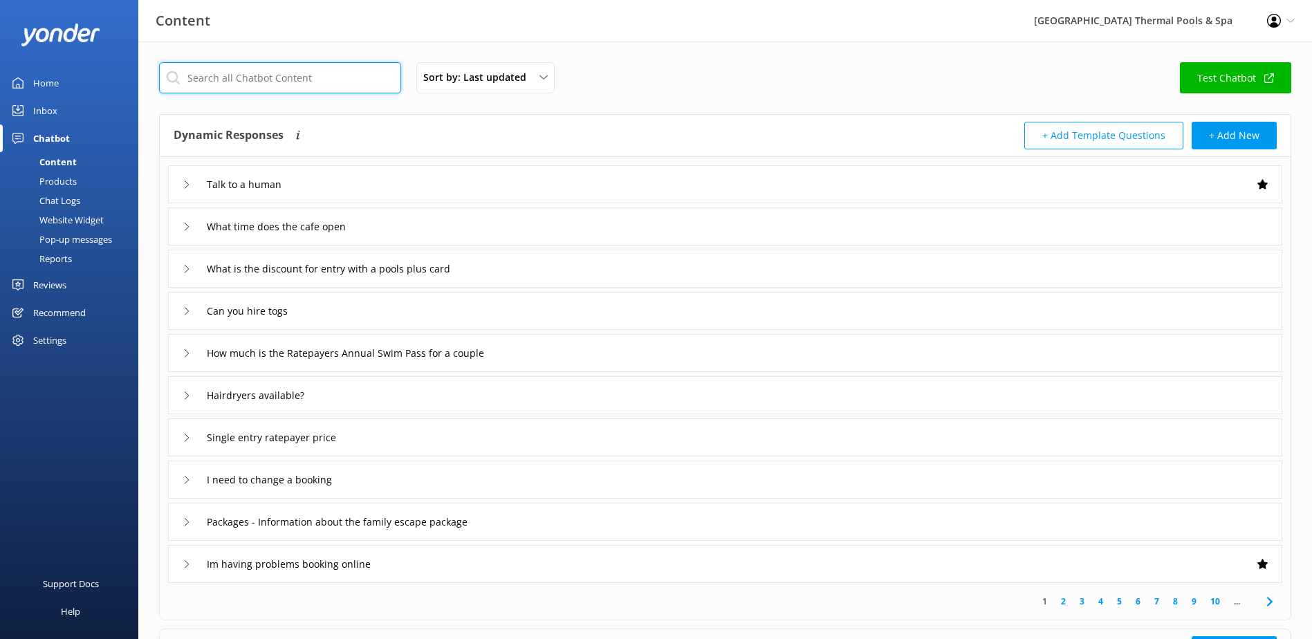
click at [268, 81] on input "text" at bounding box center [280, 77] width 242 height 31
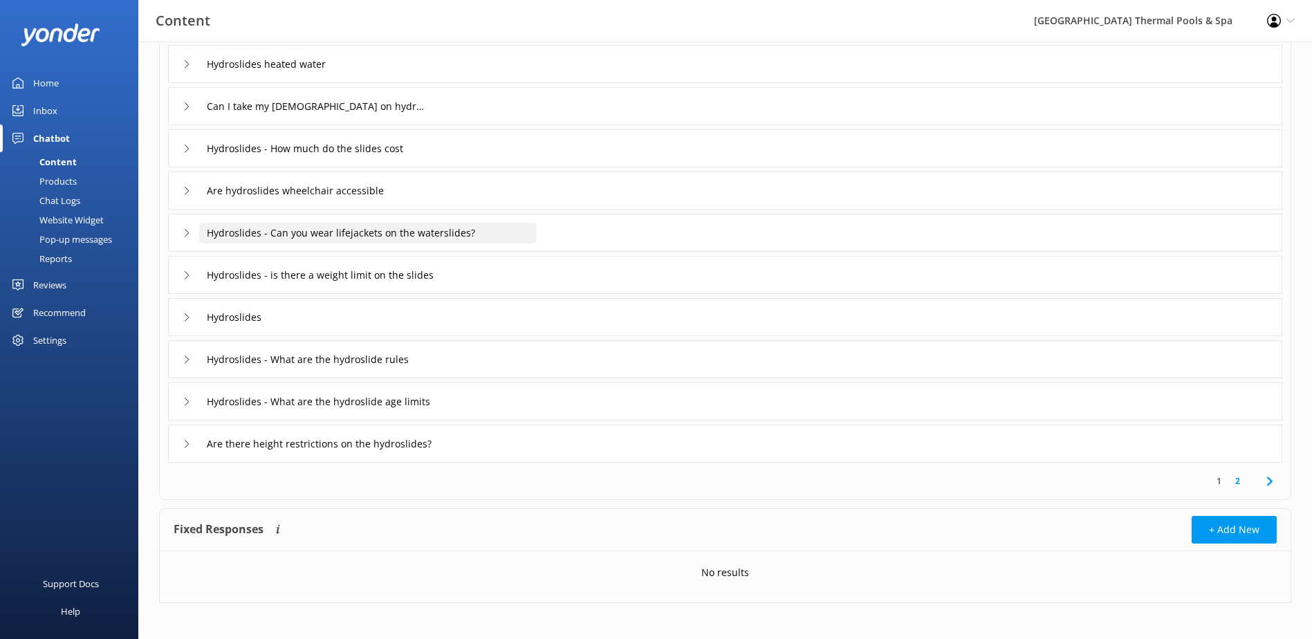
scroll to position [126, 0]
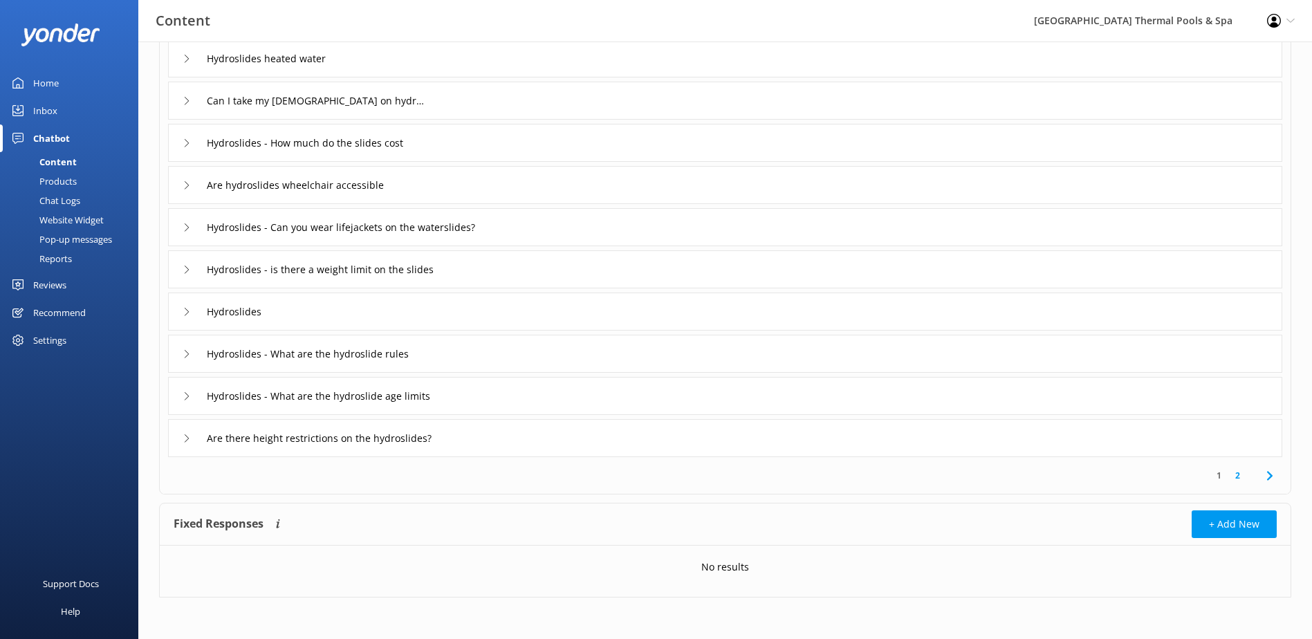
type input "hydroslide"
click at [187, 302] on div "Hydroslides" at bounding box center [224, 311] width 83 height 23
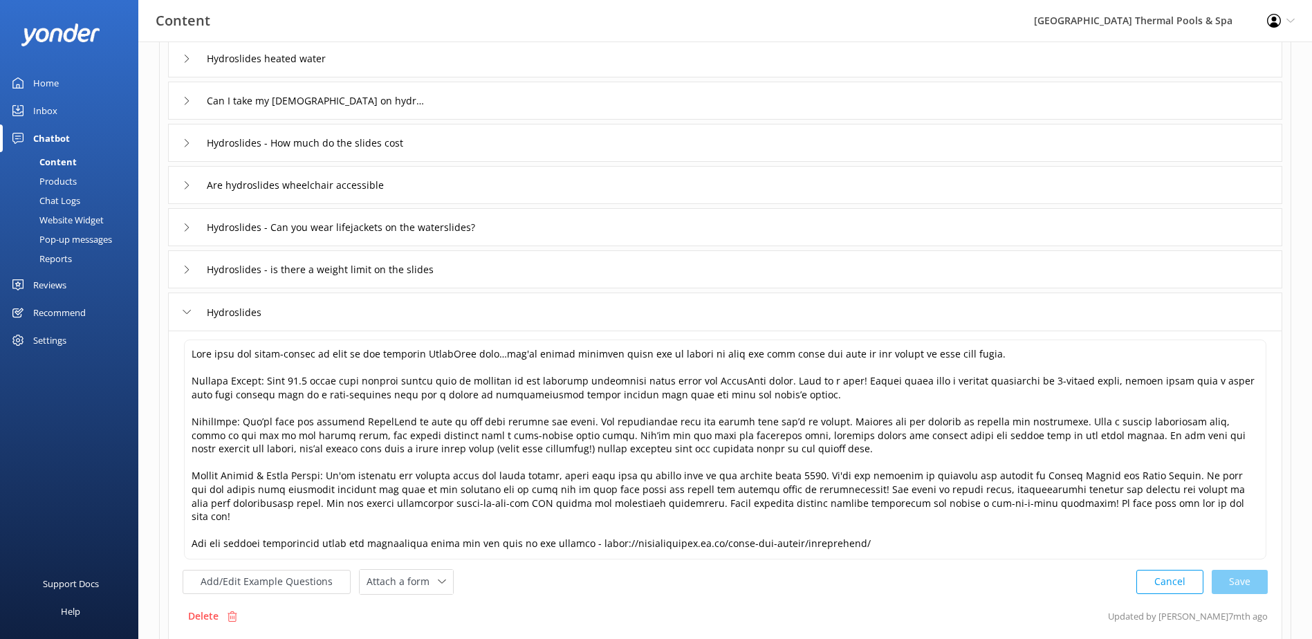
click at [190, 306] on div "Hydroslides" at bounding box center [224, 312] width 83 height 23
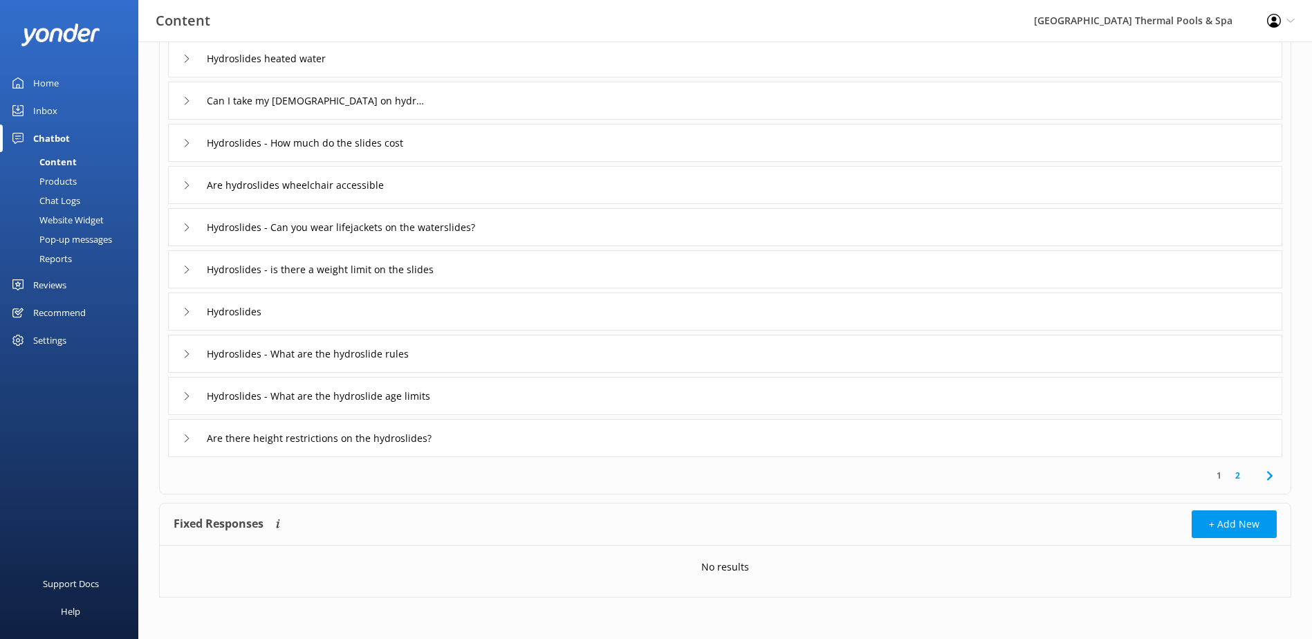
click at [189, 347] on div "Hydroslides - What are the hydroslide rules" at bounding box center [310, 353] width 254 height 23
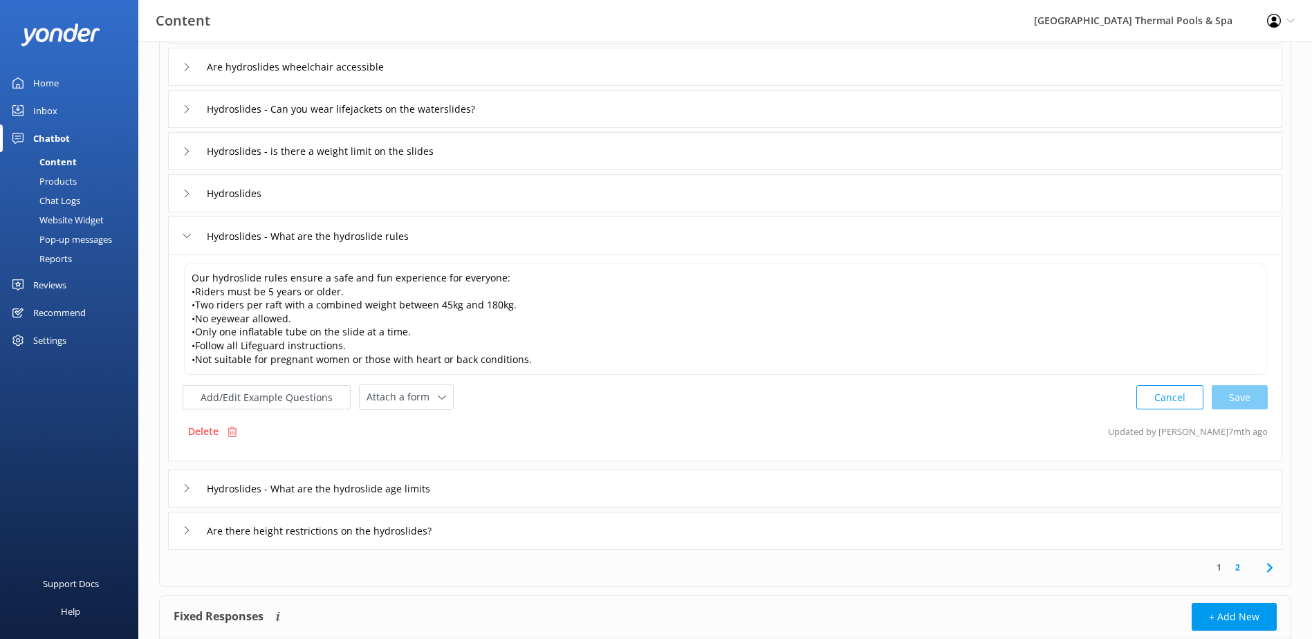
scroll to position [264, 0]
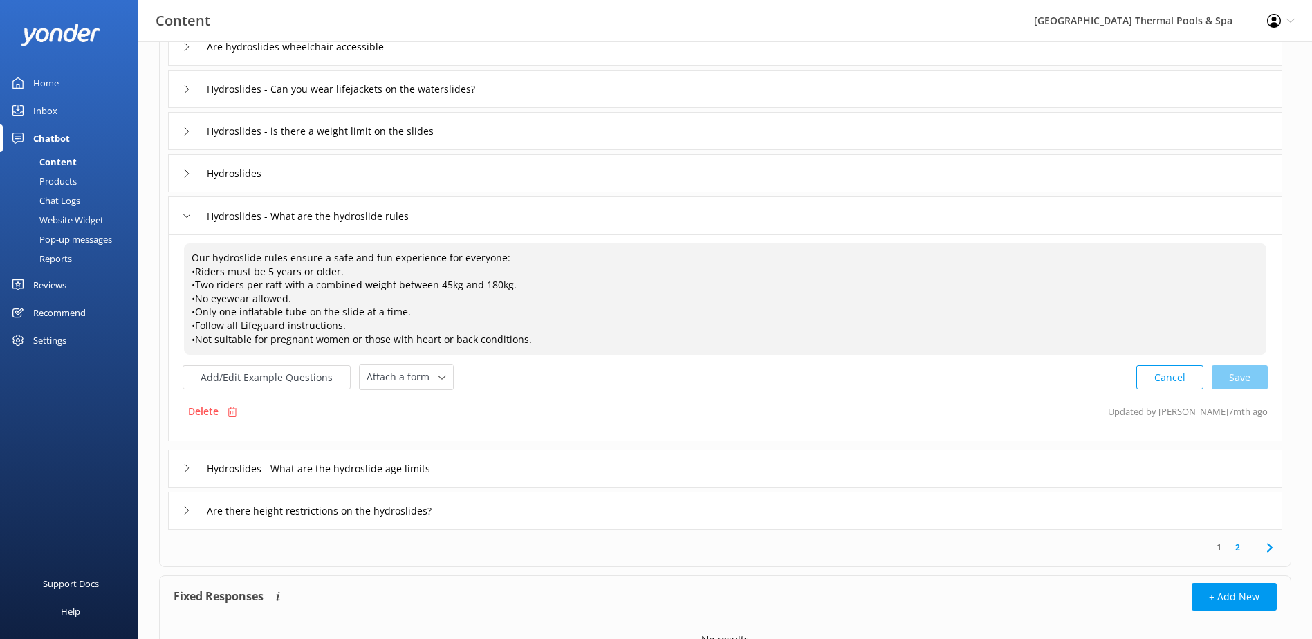
drag, startPoint x: 311, startPoint y: 302, endPoint x: 191, endPoint y: 263, distance: 126.2
click at [191, 263] on textarea "Our hydroslide rules ensure a safe and fun experience for everyone: •Riders mus…" at bounding box center [725, 298] width 1082 height 111
click at [277, 377] on button "Add/Edit Example Questions" at bounding box center [267, 377] width 168 height 24
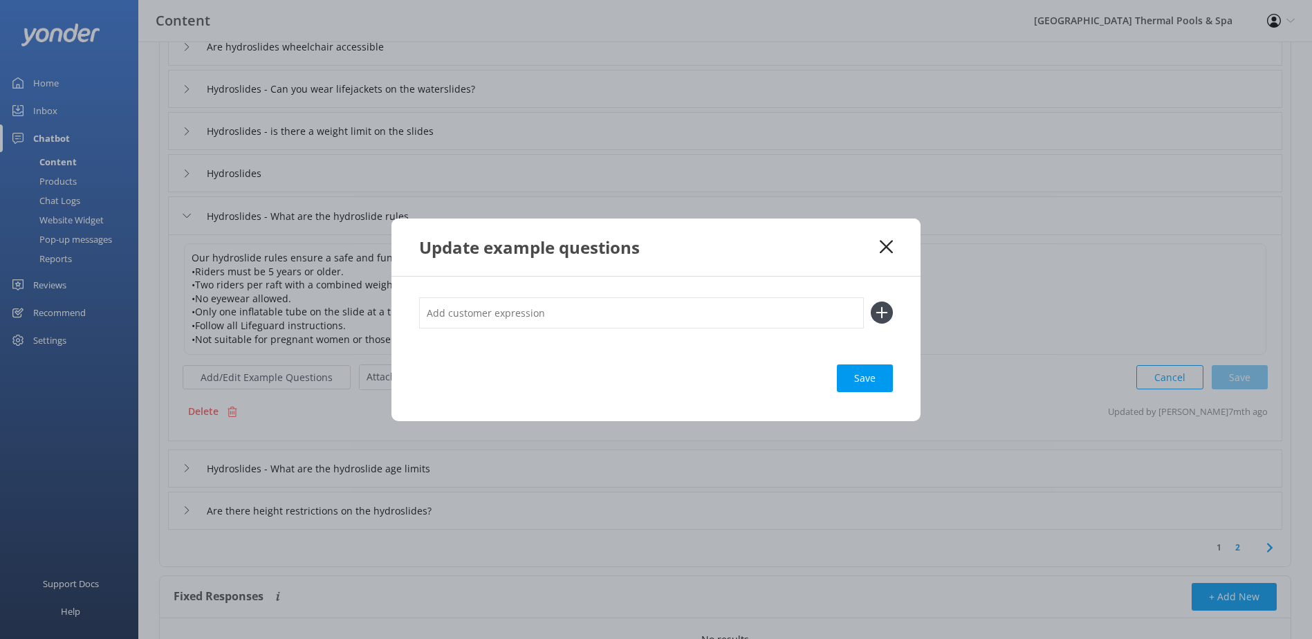
click at [480, 315] on input "text" at bounding box center [641, 312] width 445 height 31
click at [891, 242] on use at bounding box center [886, 246] width 13 height 13
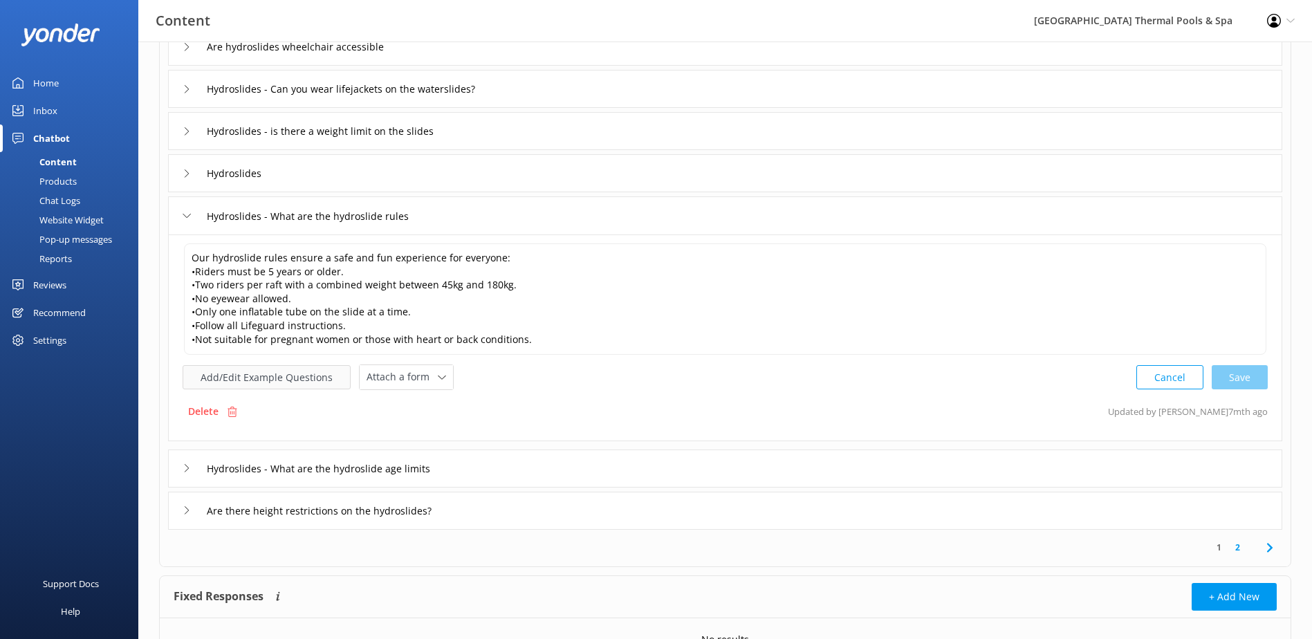
click at [225, 369] on button "Add/Edit Example Questions" at bounding box center [267, 377] width 168 height 24
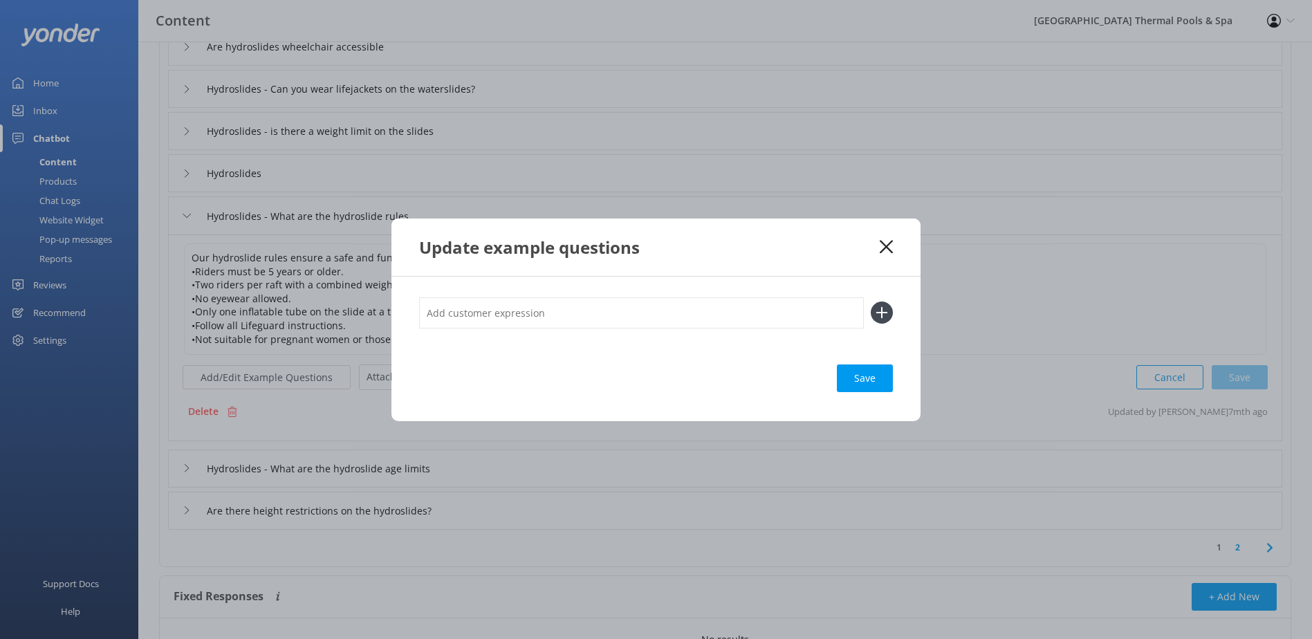
click at [598, 317] on input "text" at bounding box center [641, 312] width 445 height 31
type input "Can i go down the hydroslides solo?"
click at [858, 384] on div "Loading.." at bounding box center [864, 378] width 55 height 28
click at [877, 378] on div "Loading.." at bounding box center [864, 378] width 55 height 28
click at [889, 245] on use at bounding box center [886, 246] width 13 height 13
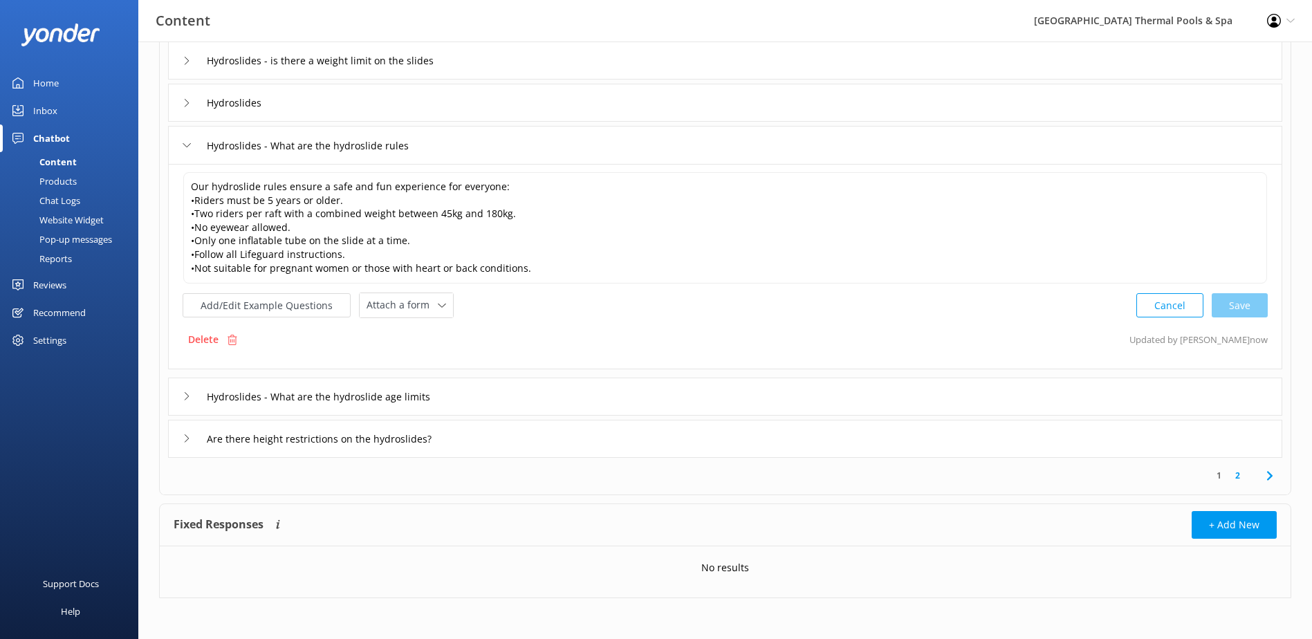
scroll to position [197, 0]
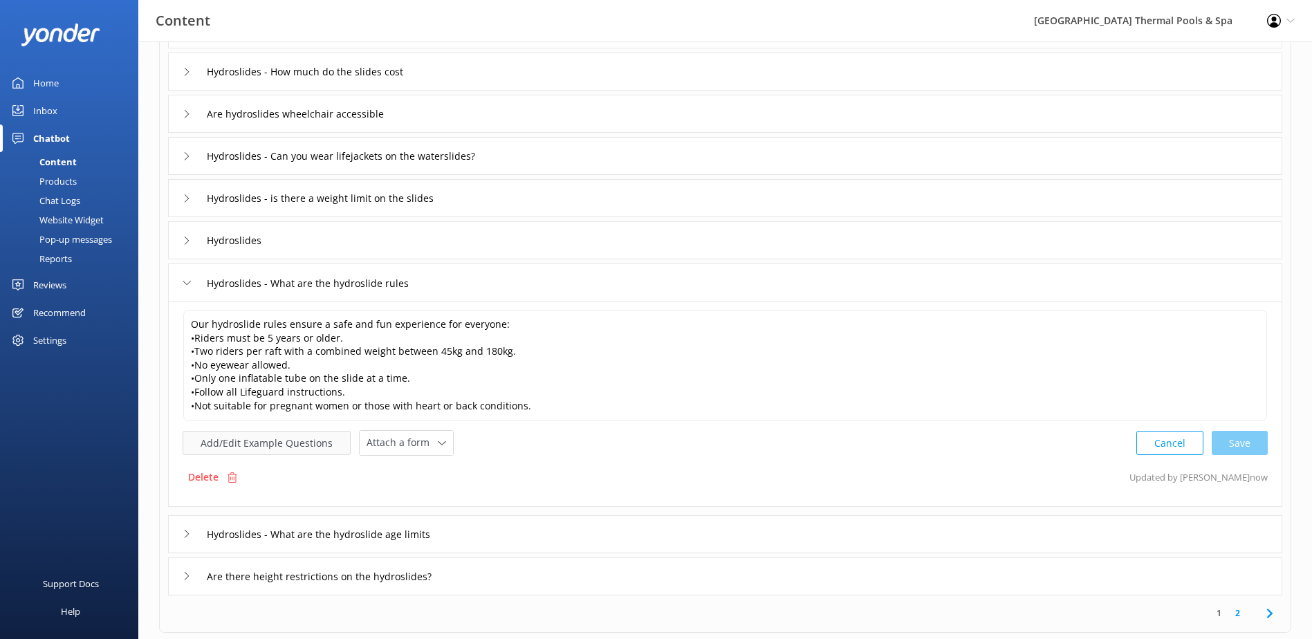
click at [289, 443] on button "Add/Edit Example Questions" at bounding box center [267, 443] width 168 height 24
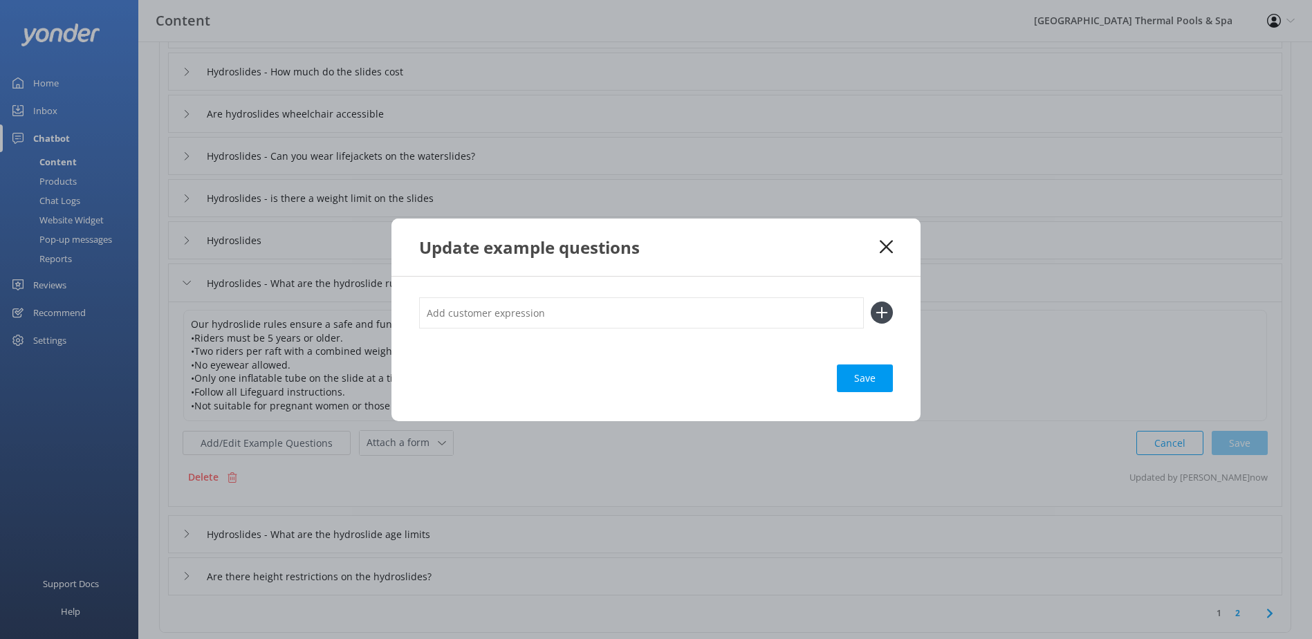
click at [890, 245] on icon at bounding box center [886, 247] width 13 height 14
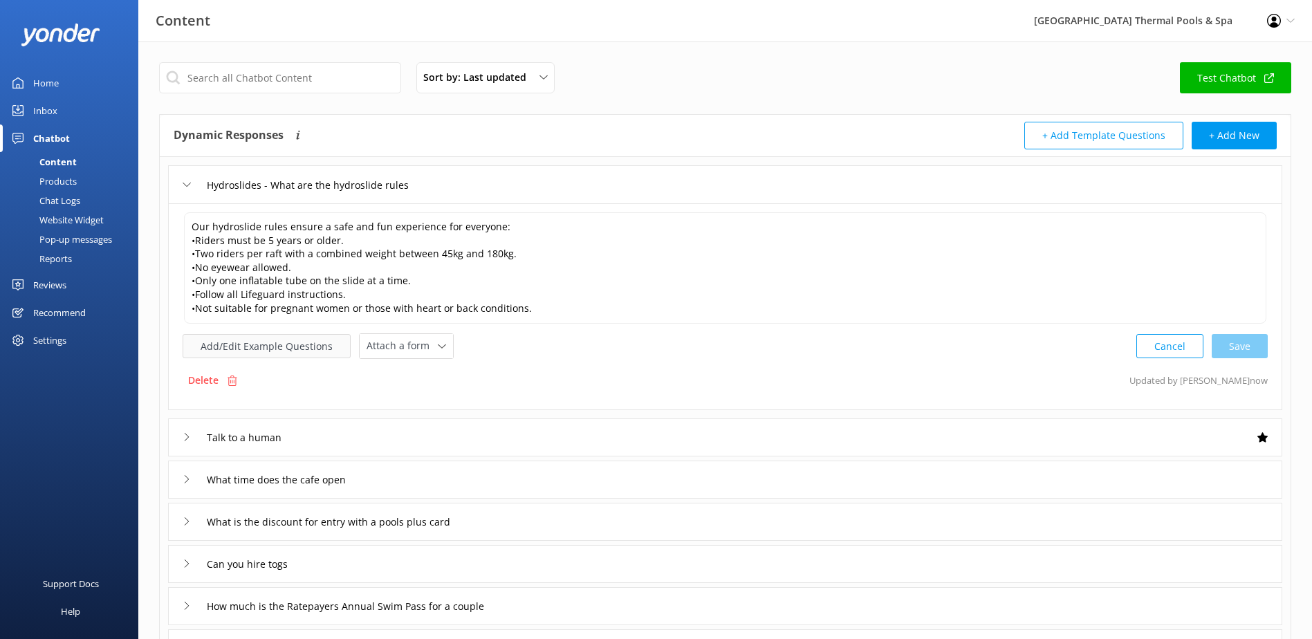
click at [297, 347] on button "Add/Edit Example Questions" at bounding box center [267, 346] width 168 height 24
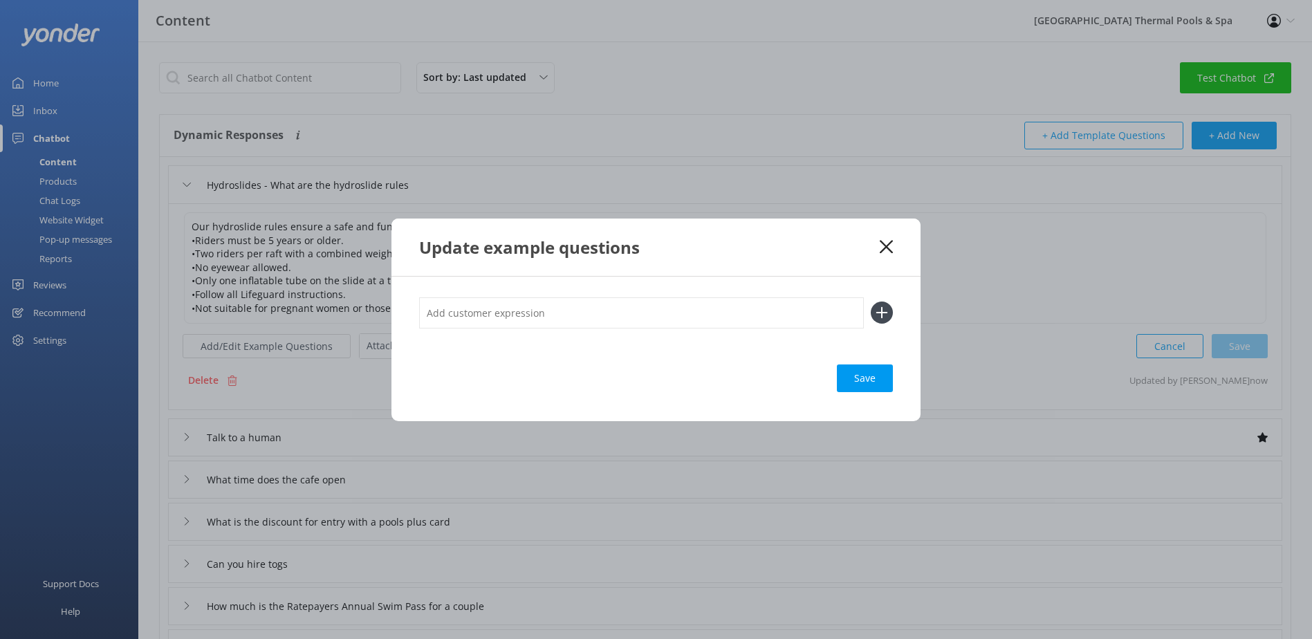
click at [893, 243] on div "Update example questions" at bounding box center [655, 247] width 529 height 57
click at [889, 237] on div "Update example questions" at bounding box center [655, 247] width 529 height 57
click at [883, 239] on div "Update example questions" at bounding box center [655, 247] width 529 height 57
click at [882, 246] on icon at bounding box center [886, 247] width 13 height 14
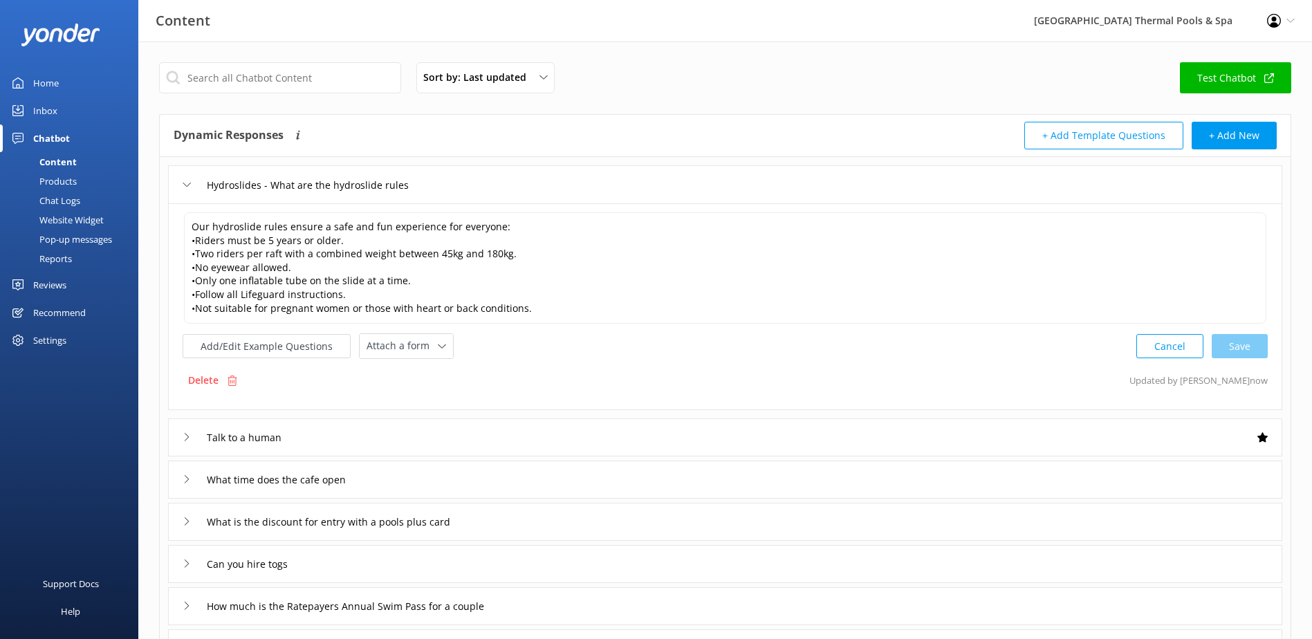
click at [66, 73] on link "Home" at bounding box center [69, 83] width 138 height 28
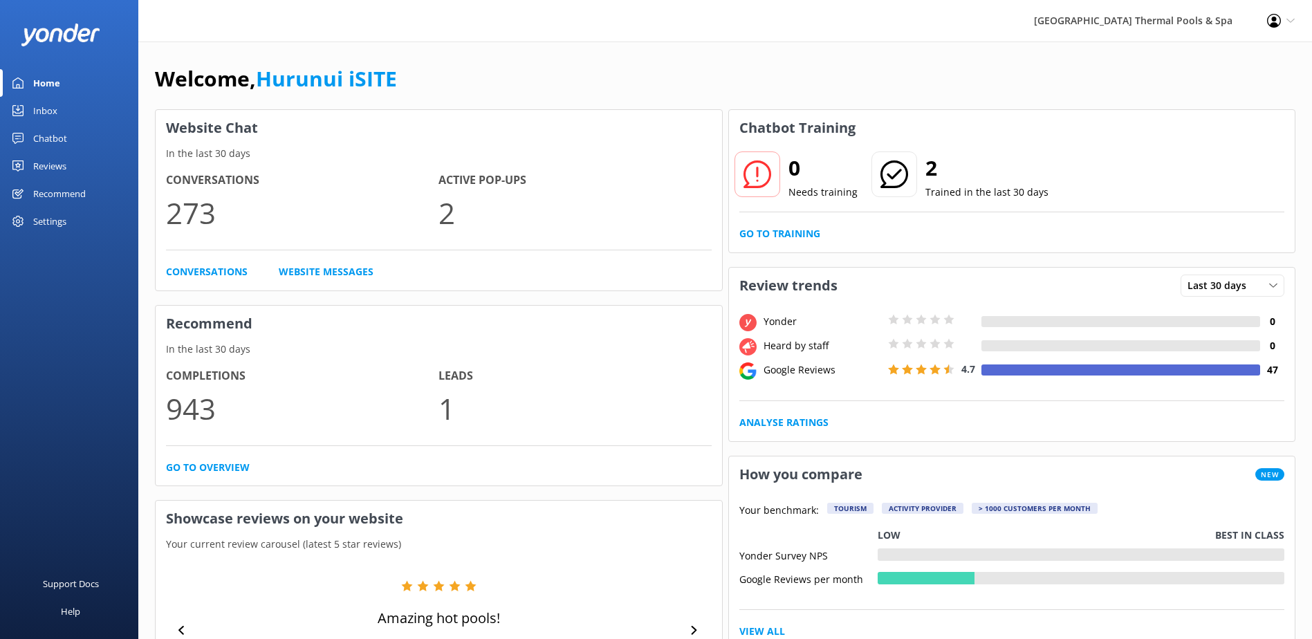
click at [48, 117] on div "Inbox" at bounding box center [45, 111] width 24 height 28
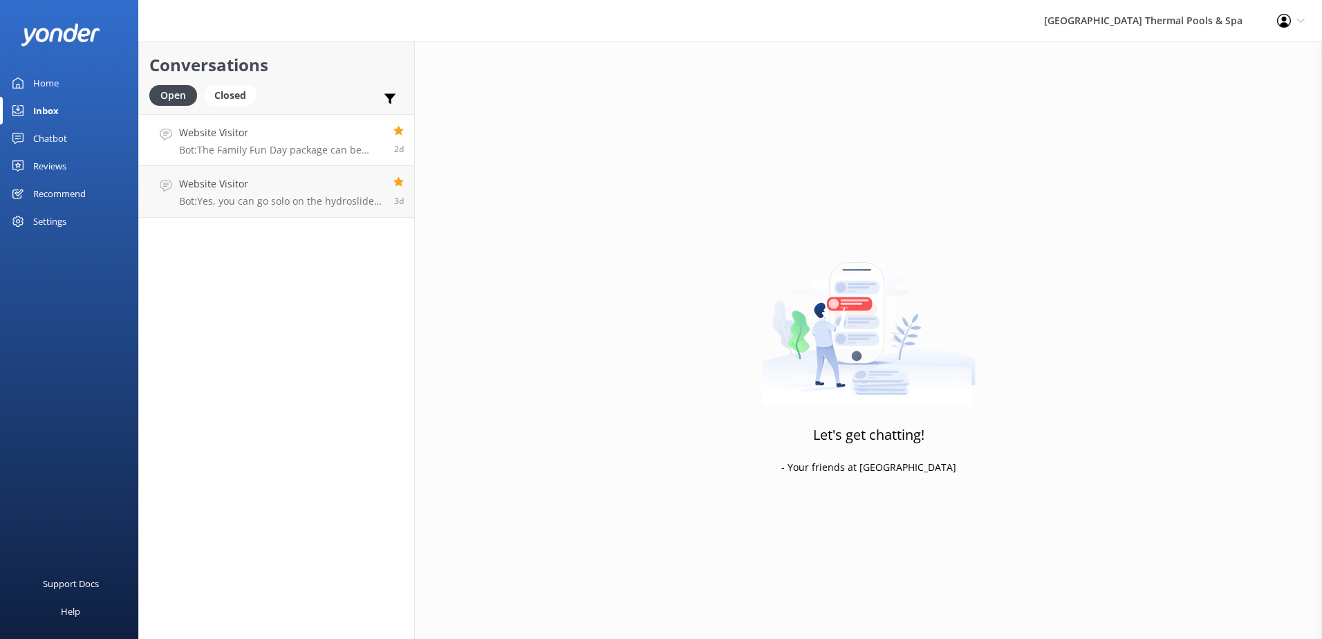
click at [282, 157] on link "Website Visitor Bot: The Family Fun Day package can be purchased directly at th…" at bounding box center [276, 140] width 275 height 52
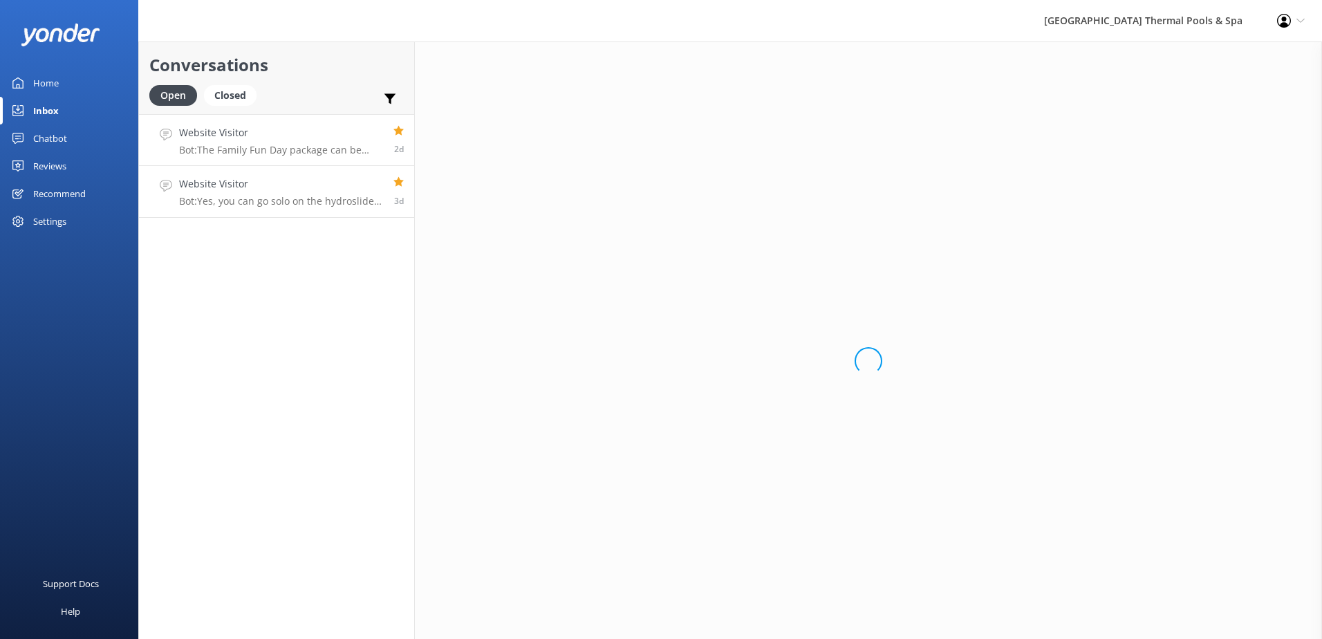
click at [277, 192] on div "Website Visitor Bot: Yes, you can go solo on the hydroslides. The rule for two …" at bounding box center [281, 191] width 204 height 30
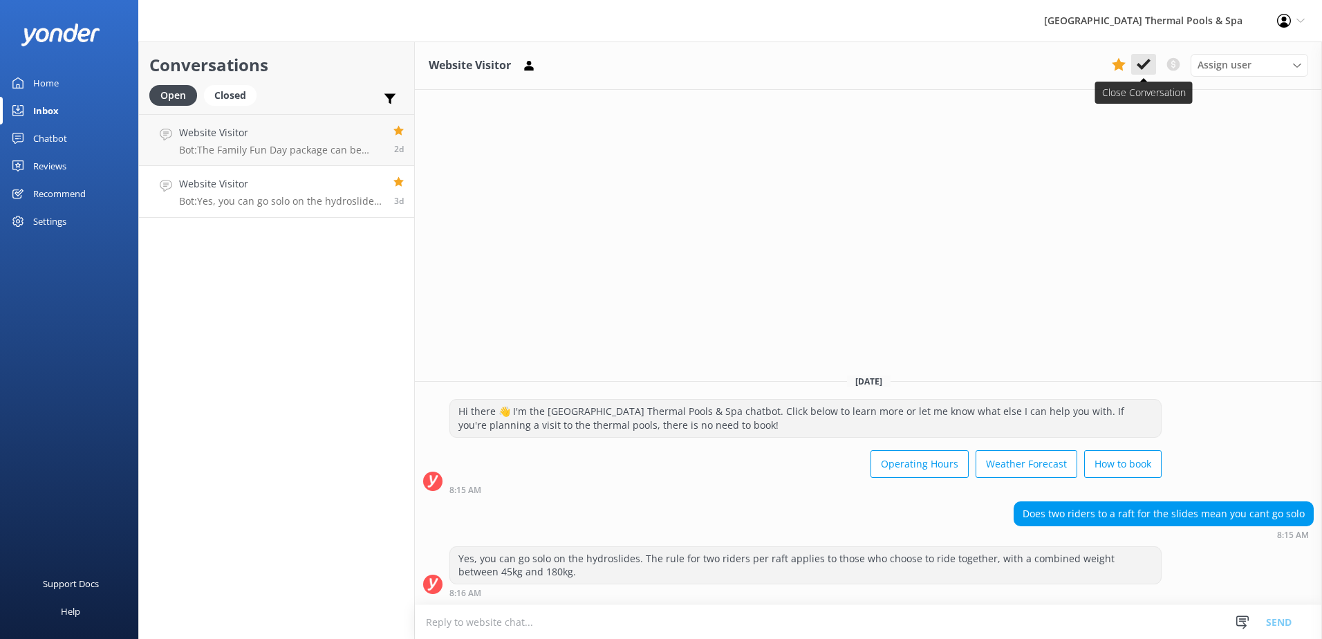
click at [1150, 64] on icon at bounding box center [1144, 64] width 14 height 14
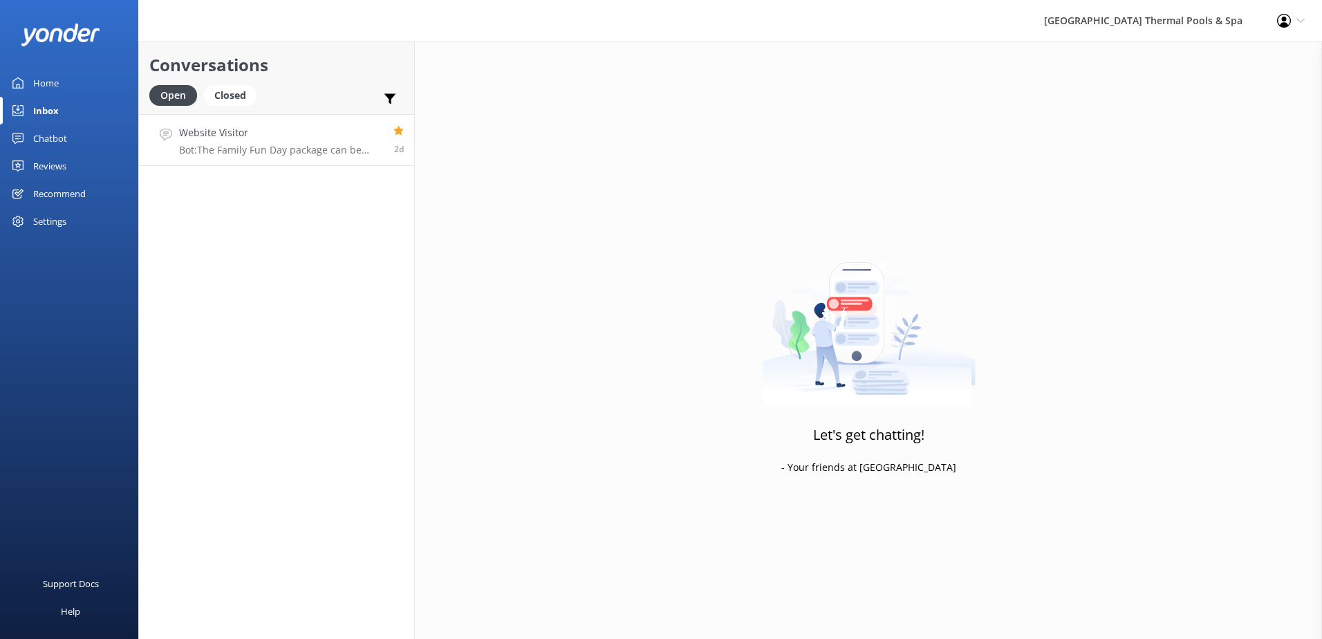
click at [309, 127] on h4 "Website Visitor" at bounding box center [281, 132] width 204 height 15
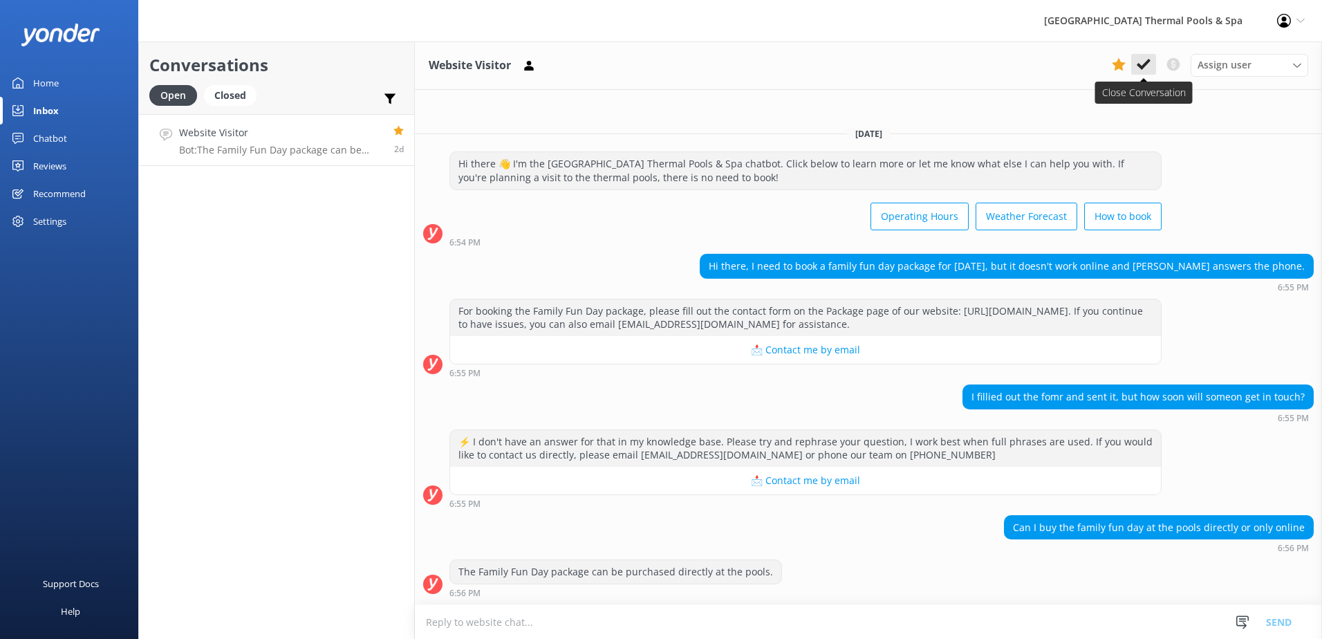
click at [1145, 60] on icon at bounding box center [1144, 64] width 14 height 14
